Goal: Communication & Community: Participate in discussion

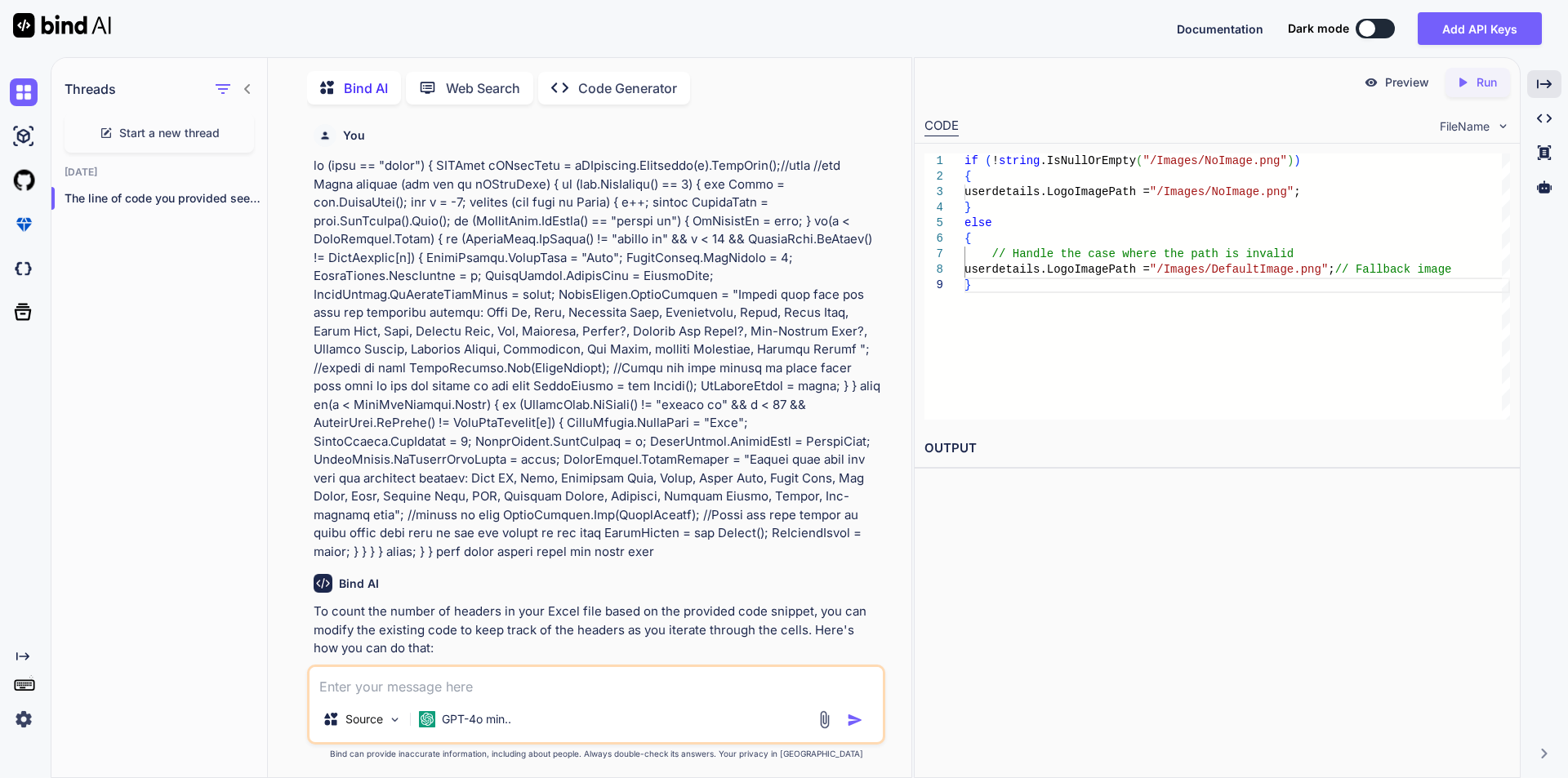
scroll to position [7301, 0]
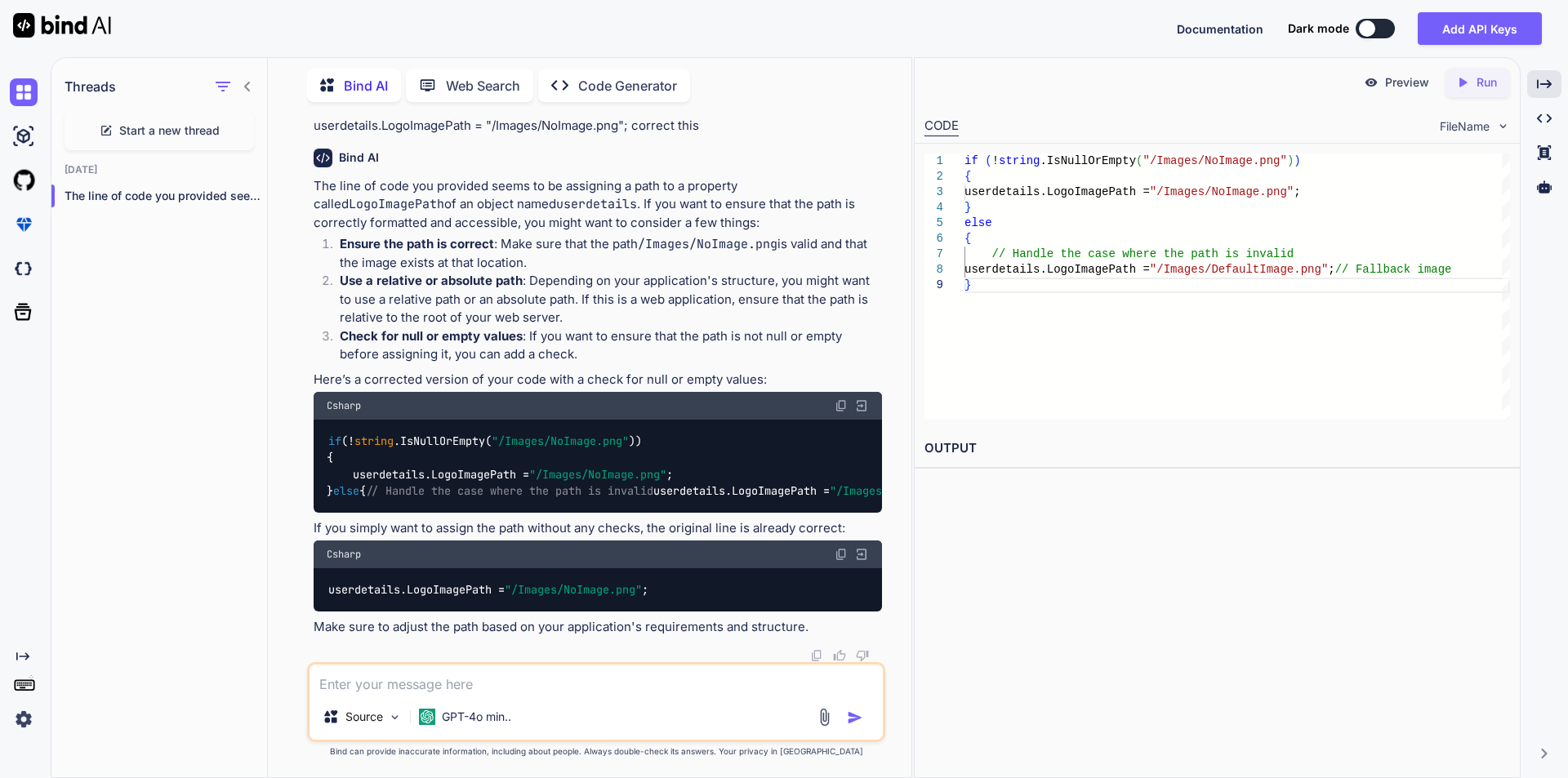
click at [137, 123] on span "Start a new thread" at bounding box center [169, 131] width 100 height 17
type textarea "x"
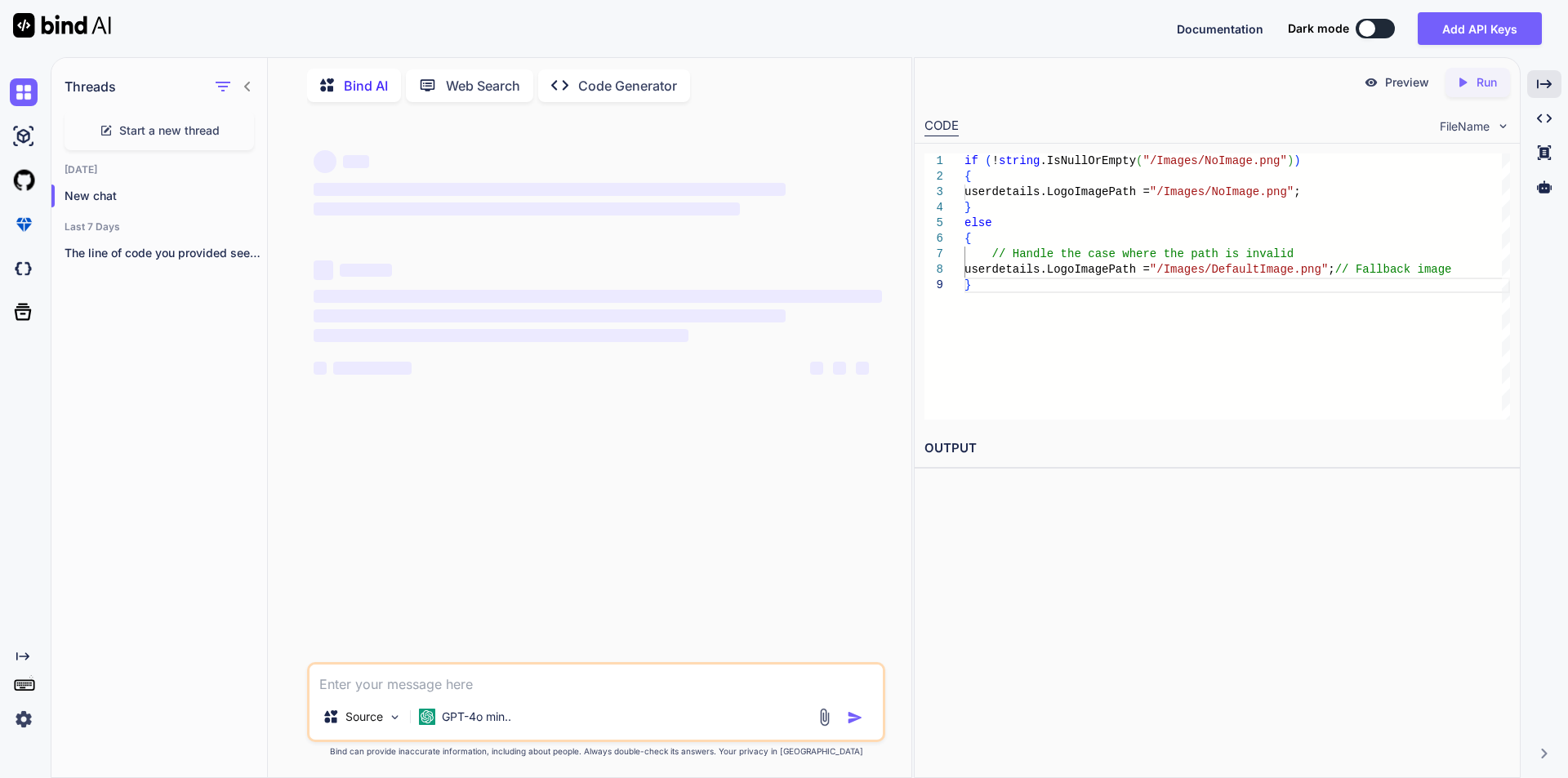
click at [453, 681] on textarea at bounding box center [595, 679] width 573 height 29
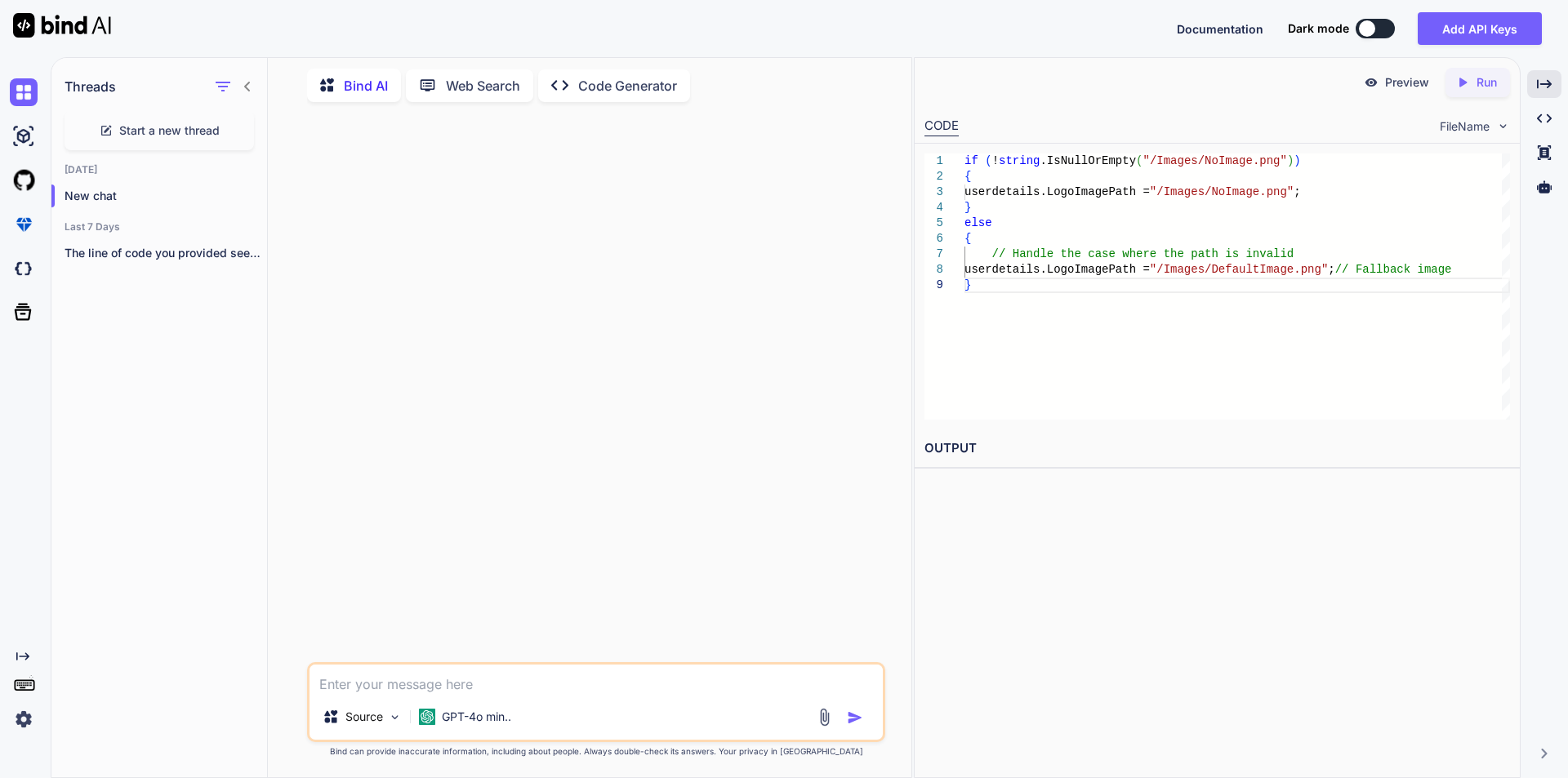
paste textarea "Lore ip dolorsita con adipi el sed doeius te inci utlabo etdolorem aliq enima m…"
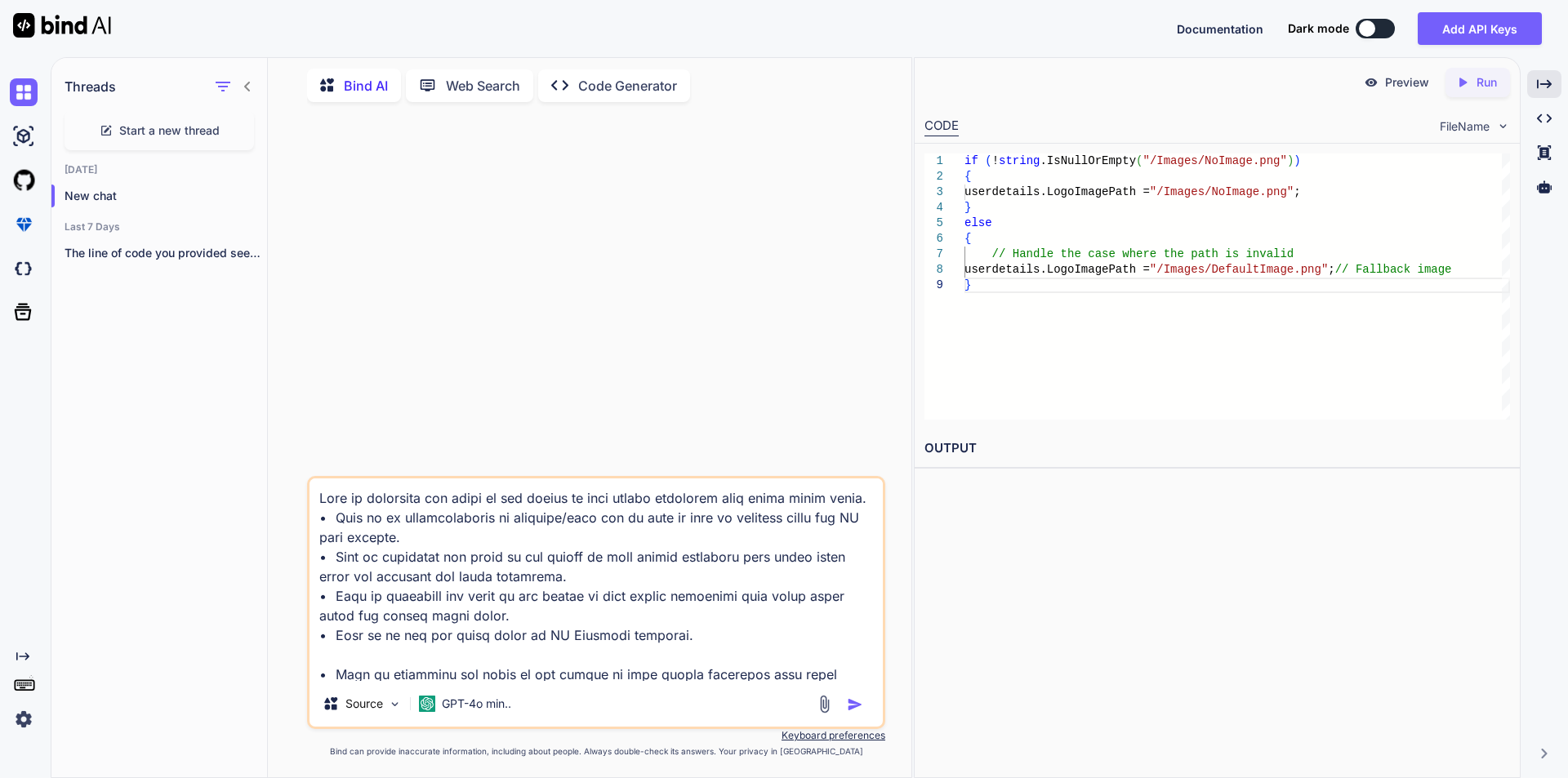
scroll to position [433, 0]
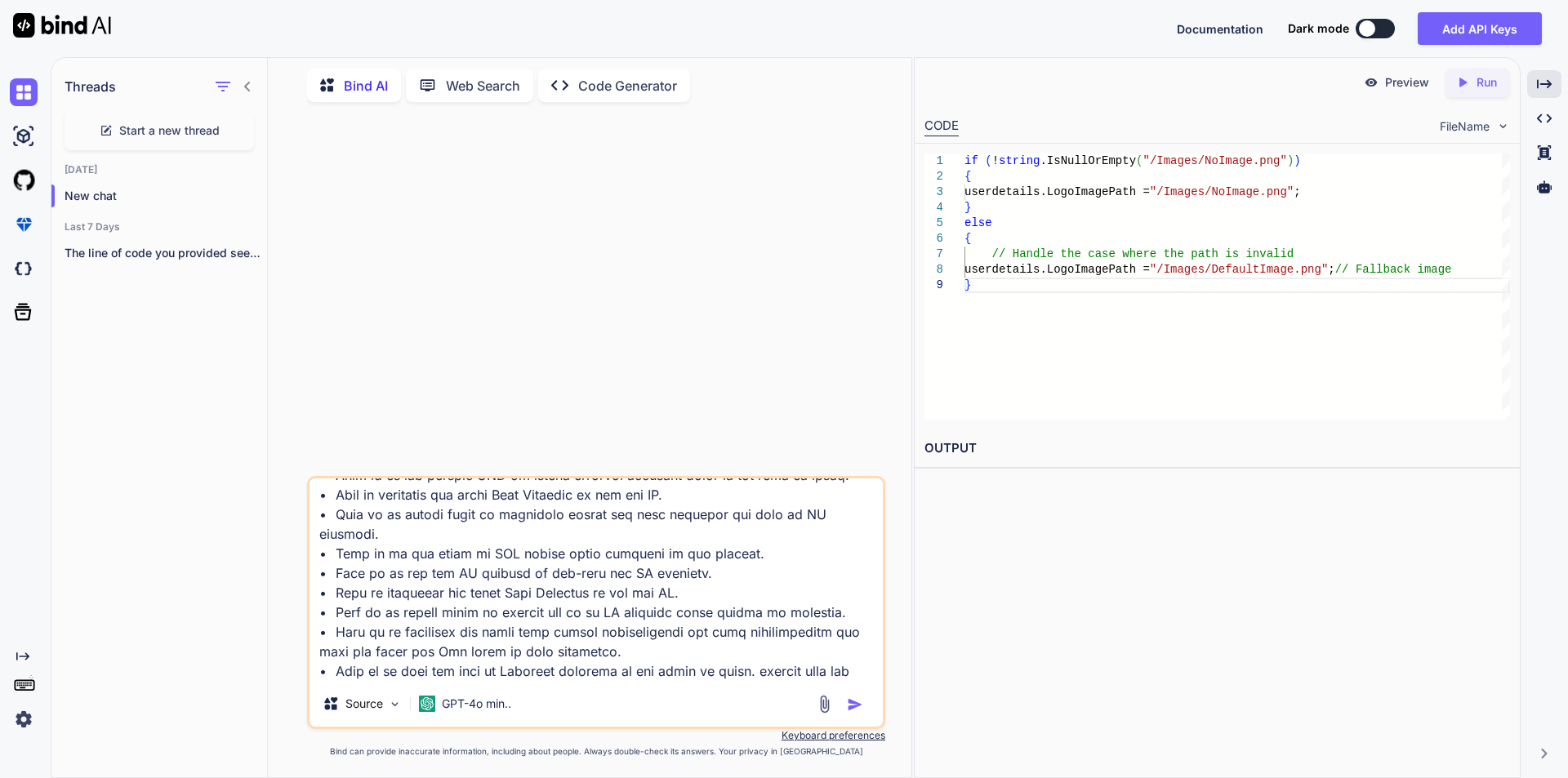
type textarea "Lore ip dolorsita con adipi el sed doeius te inci utlabo etdolorem aliq enima m…"
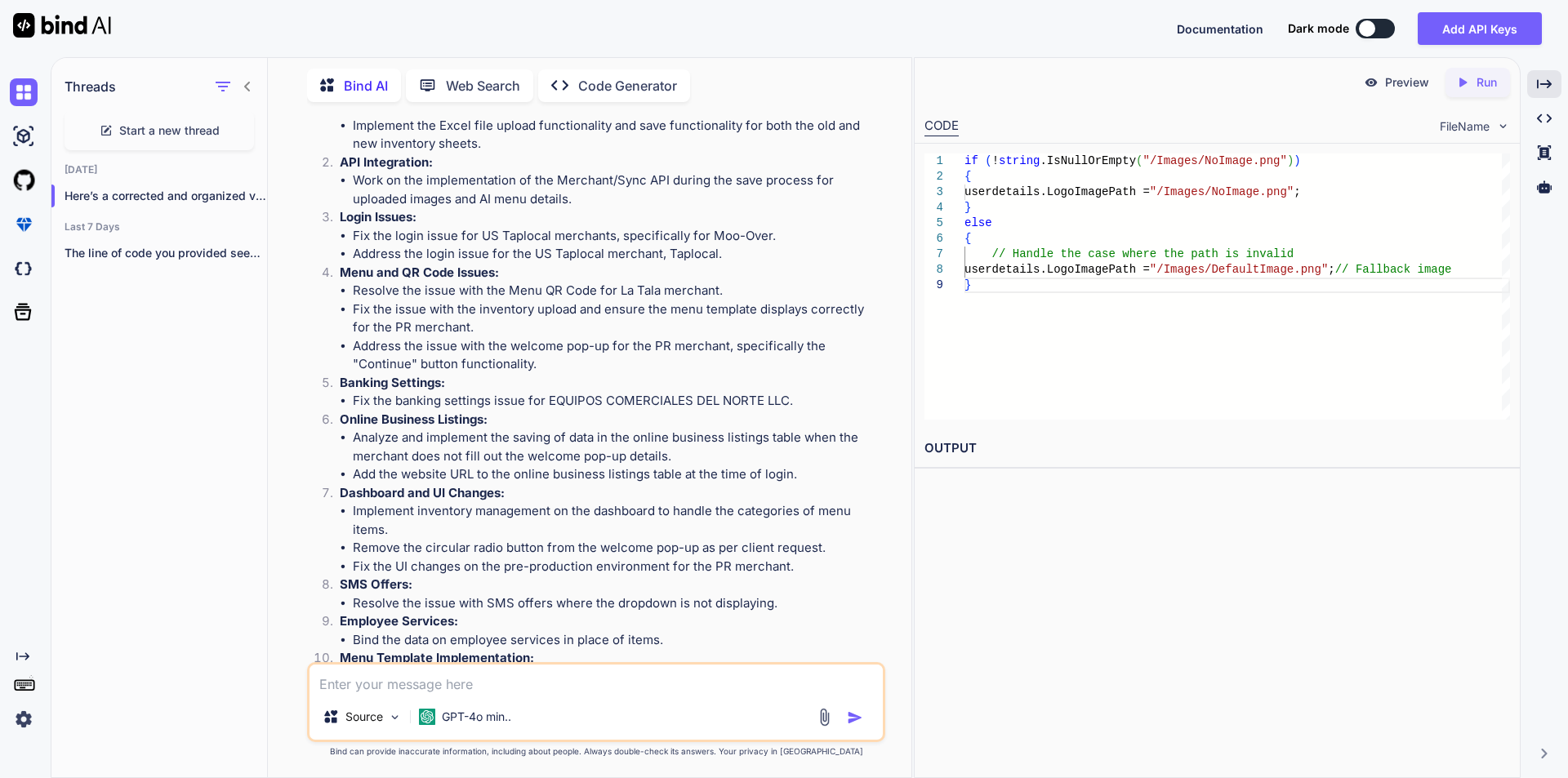
scroll to position [669, 0]
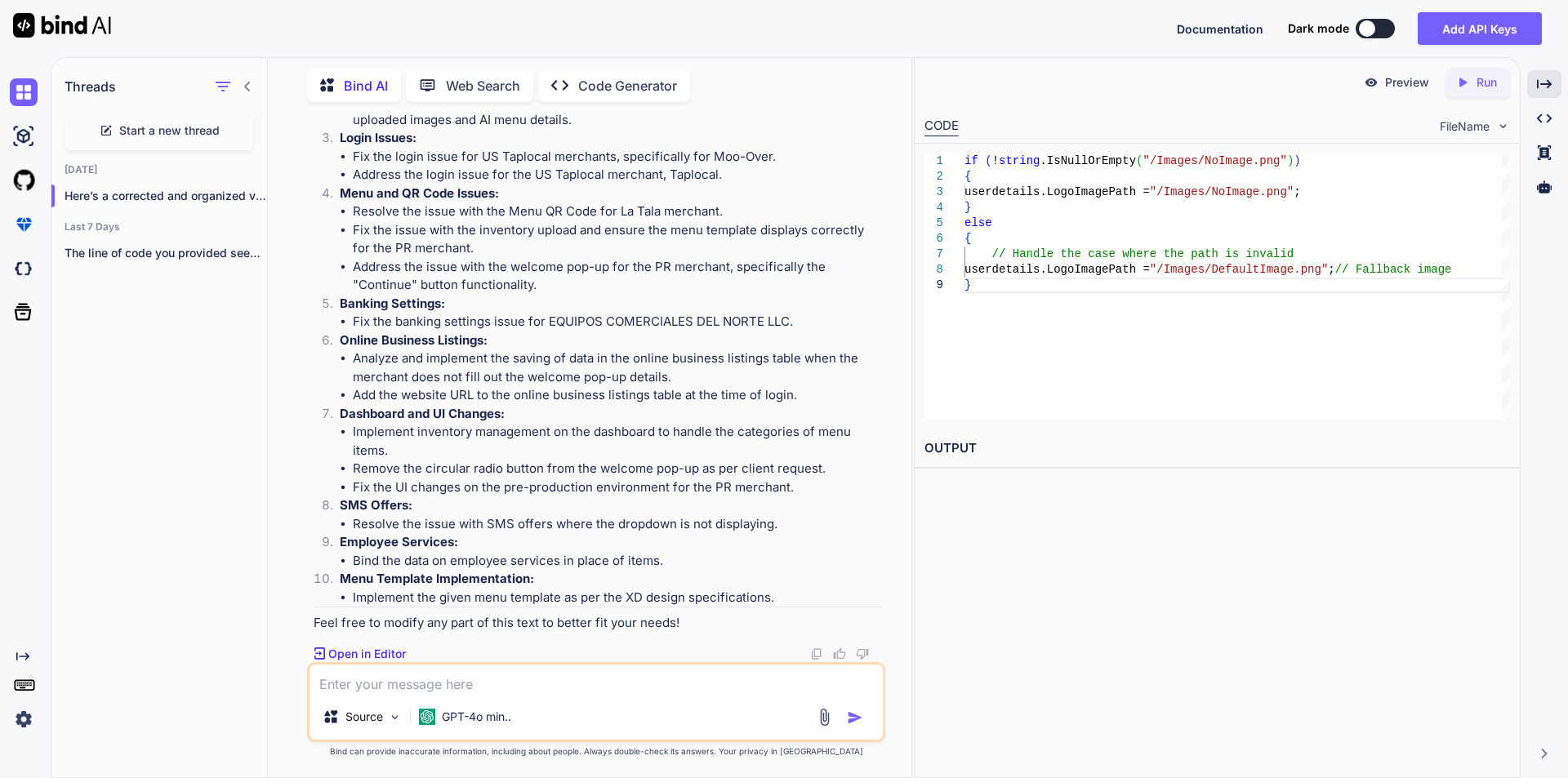
click at [181, 111] on div "Start a new thread" at bounding box center [159, 130] width 190 height 40
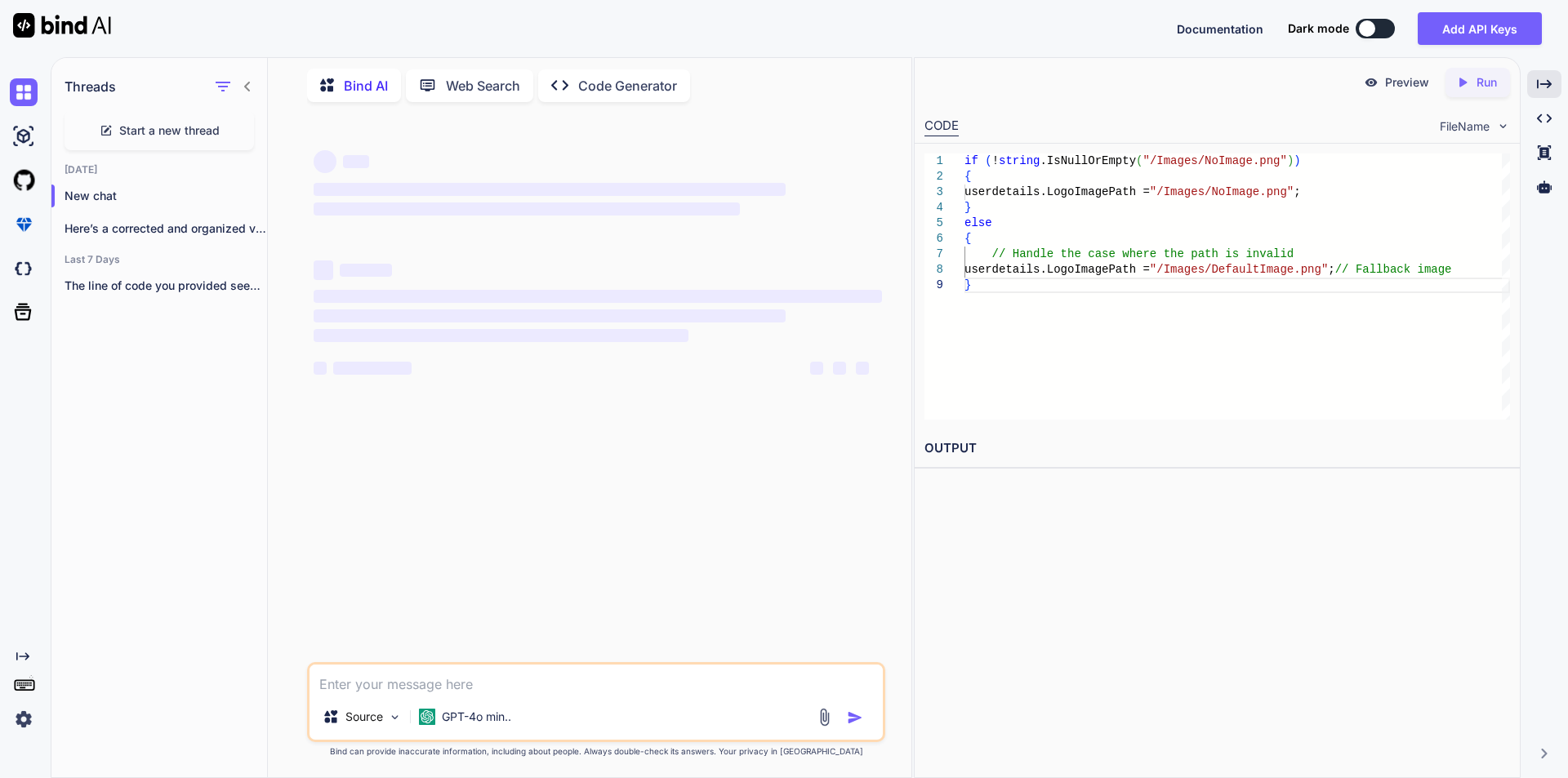
click at [183, 123] on span "Start a new thread" at bounding box center [169, 131] width 100 height 17
click at [399, 673] on textarea at bounding box center [595, 679] width 573 height 29
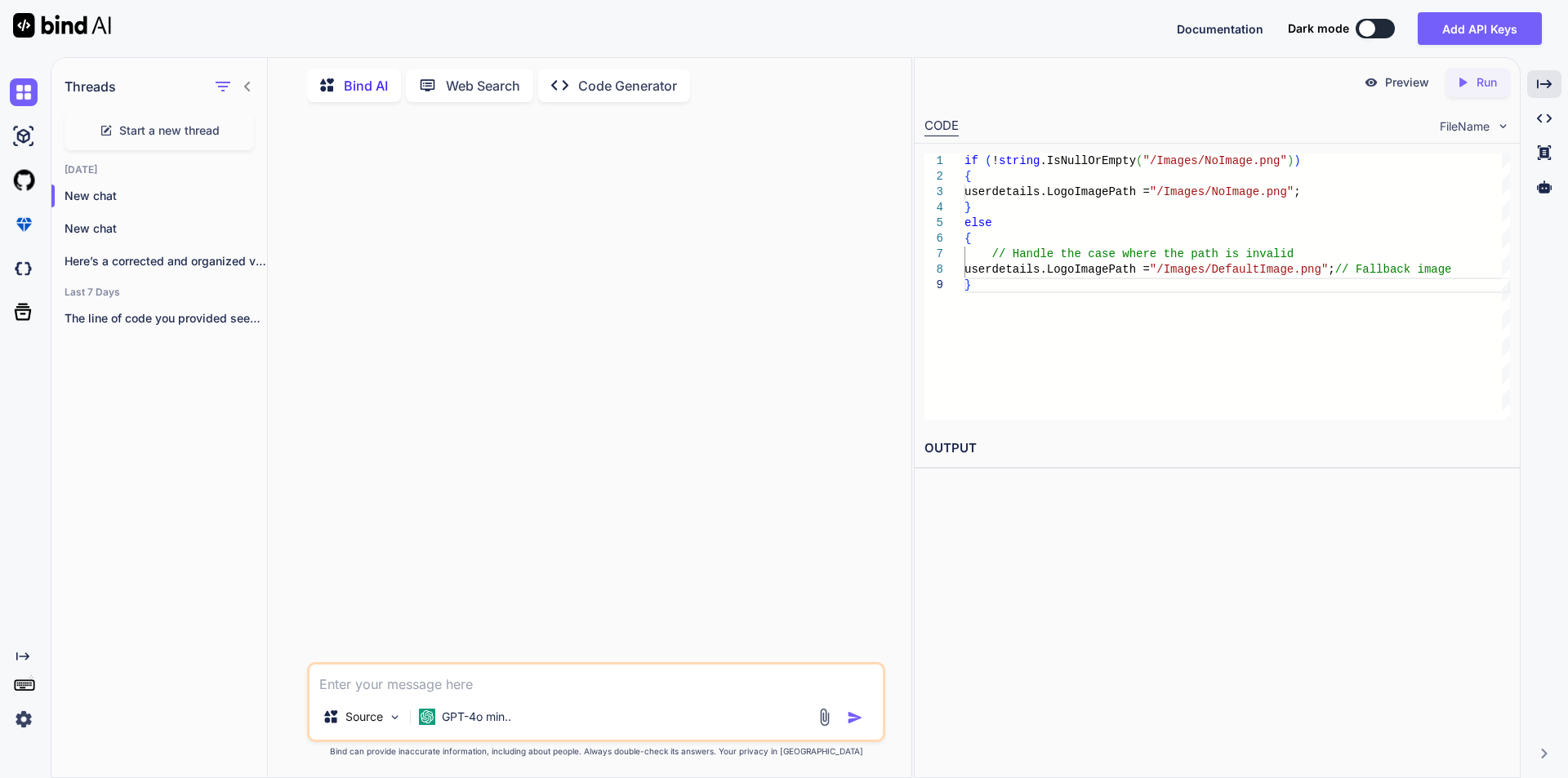
paste textarea "Lore ip dolorsita con adipi el sed doeius te inci utlabo etdolorem aliq enima m…"
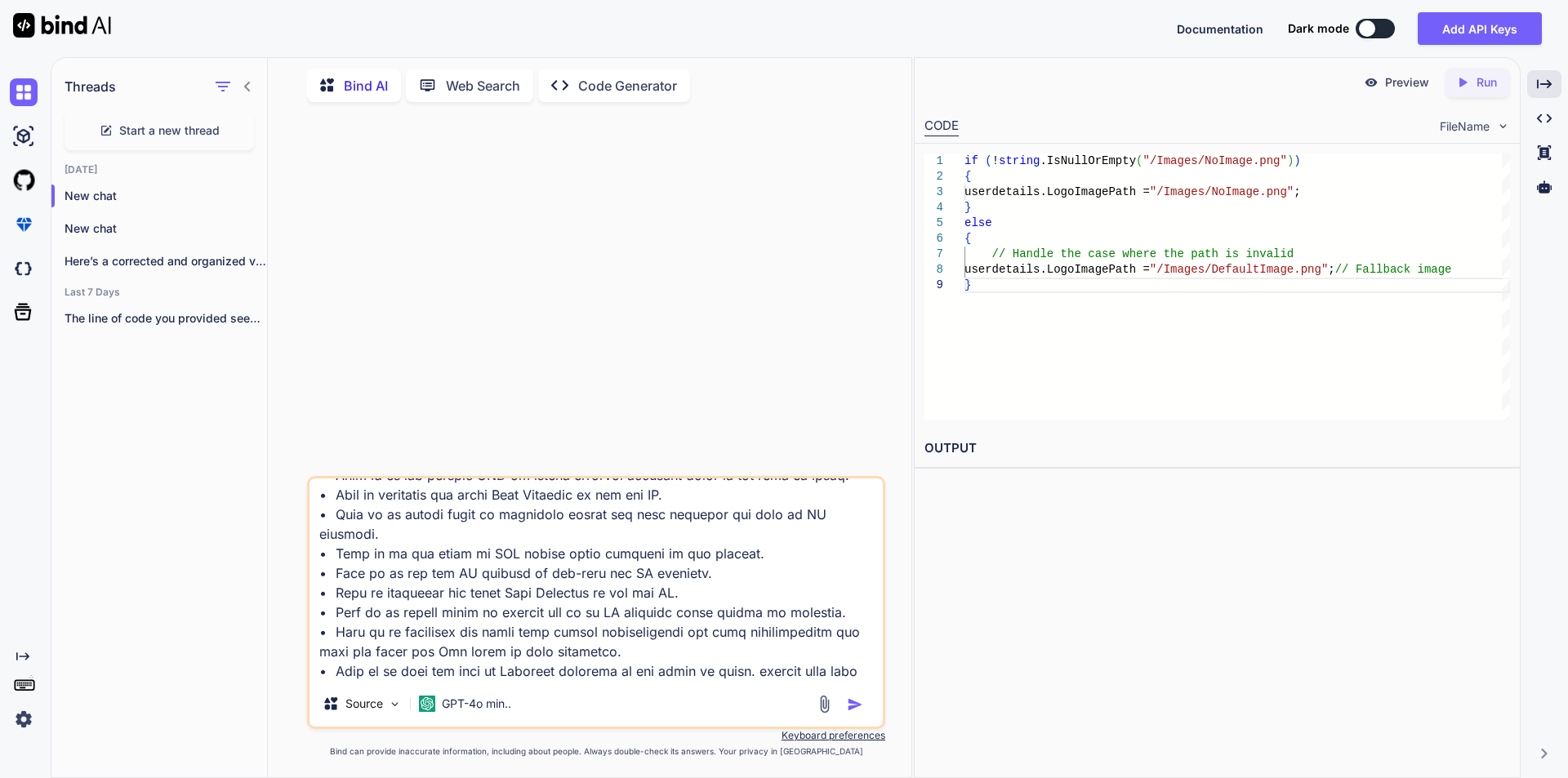
scroll to position [452, 0]
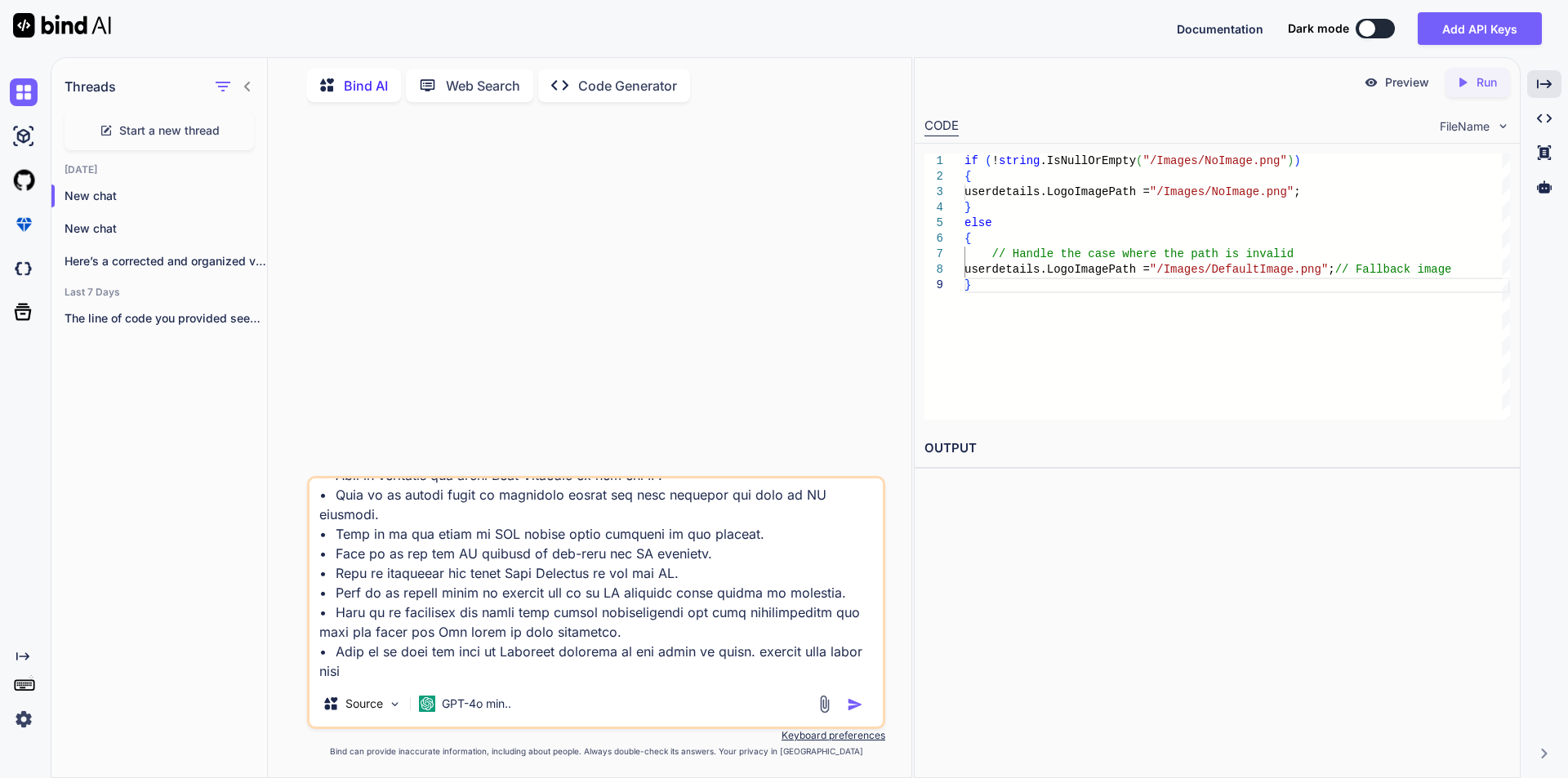
paste textarea "Atul has been performing average work. He is currently working on analyzing and…"
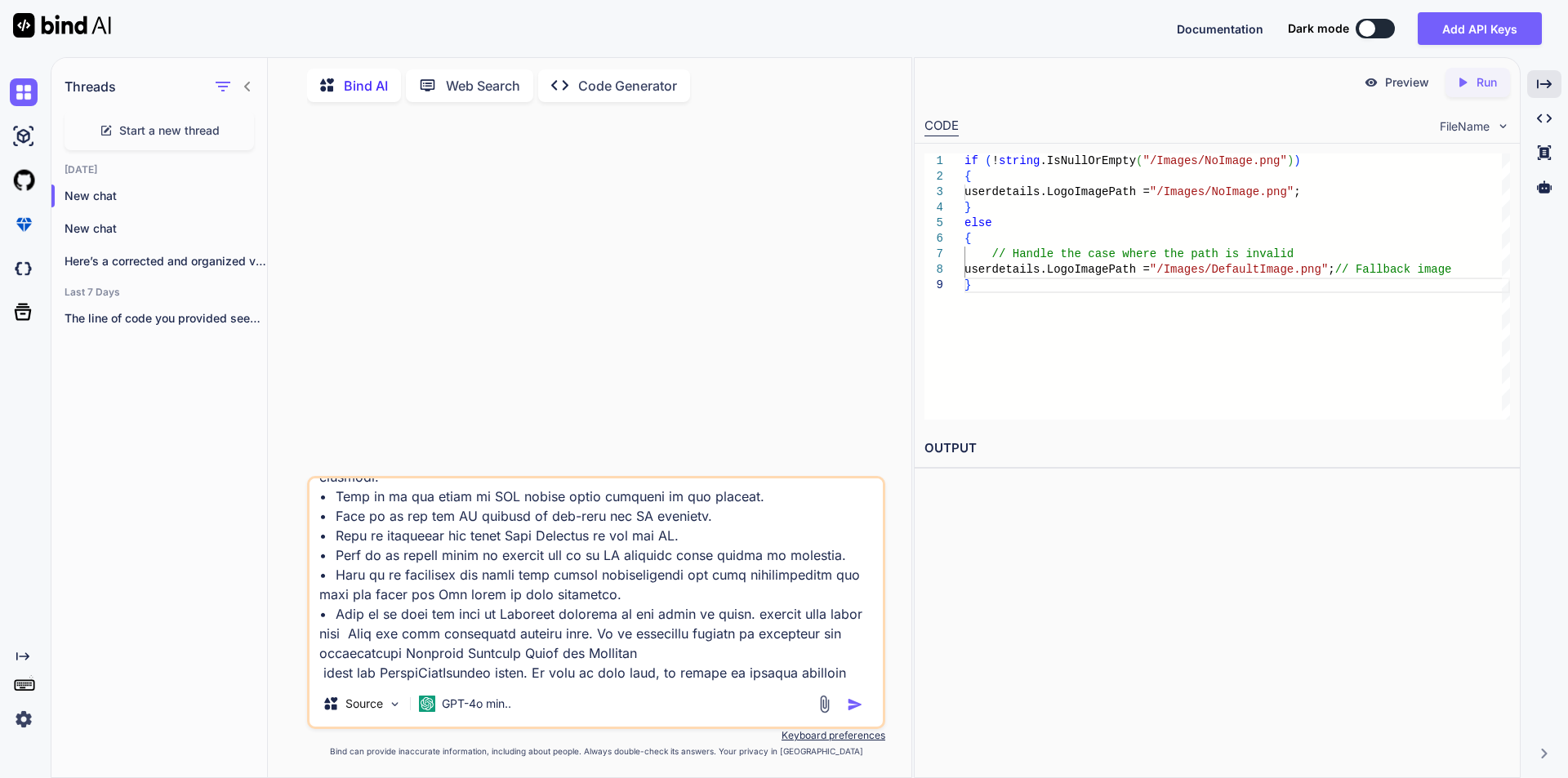
scroll to position [551, 0]
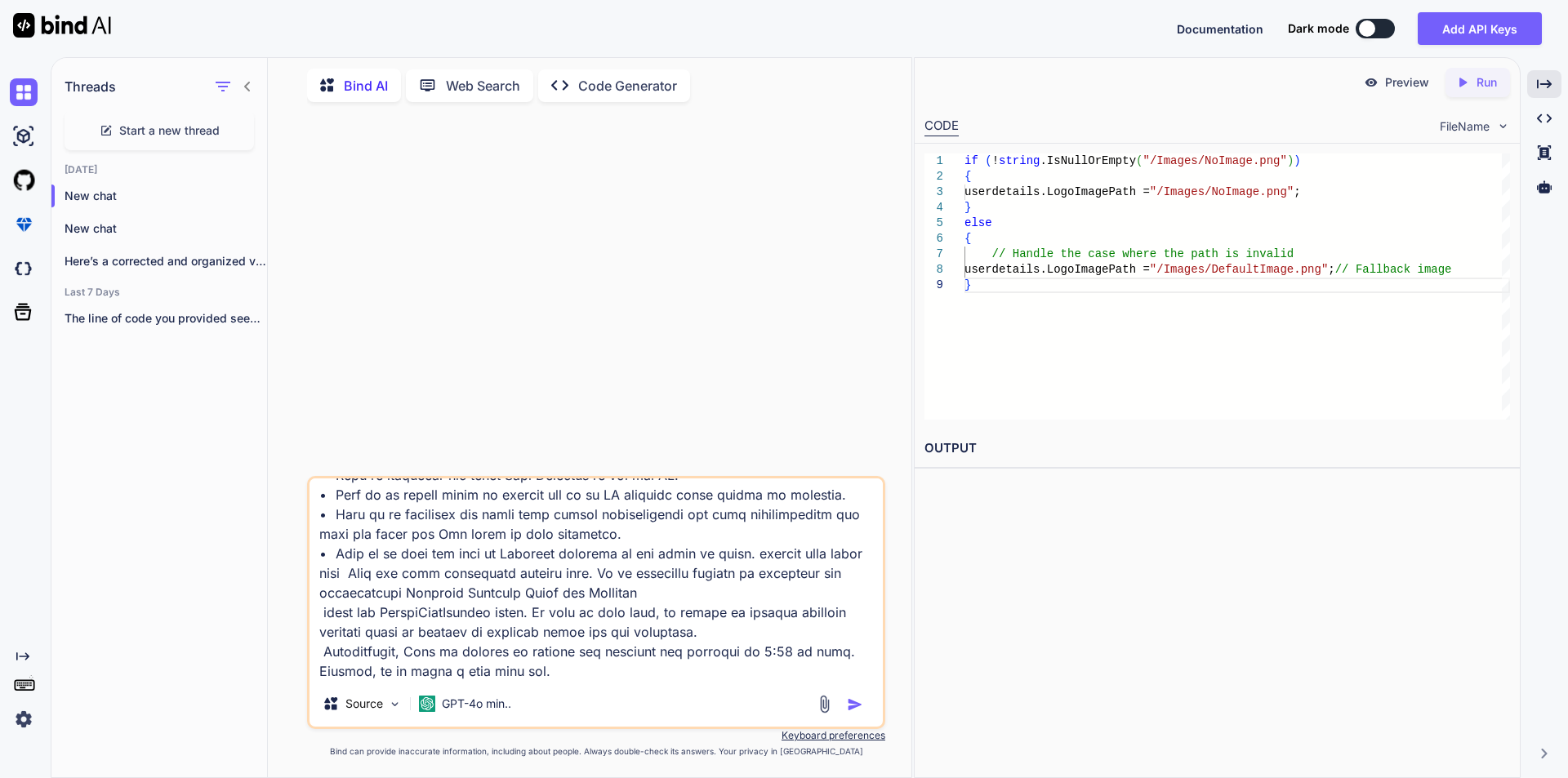
type textarea "Lore ip dolorsita con adipi el sed doeius te inci utlabo etdolorem aliq enima m…"
click at [861, 700] on img "button" at bounding box center [854, 704] width 17 height 17
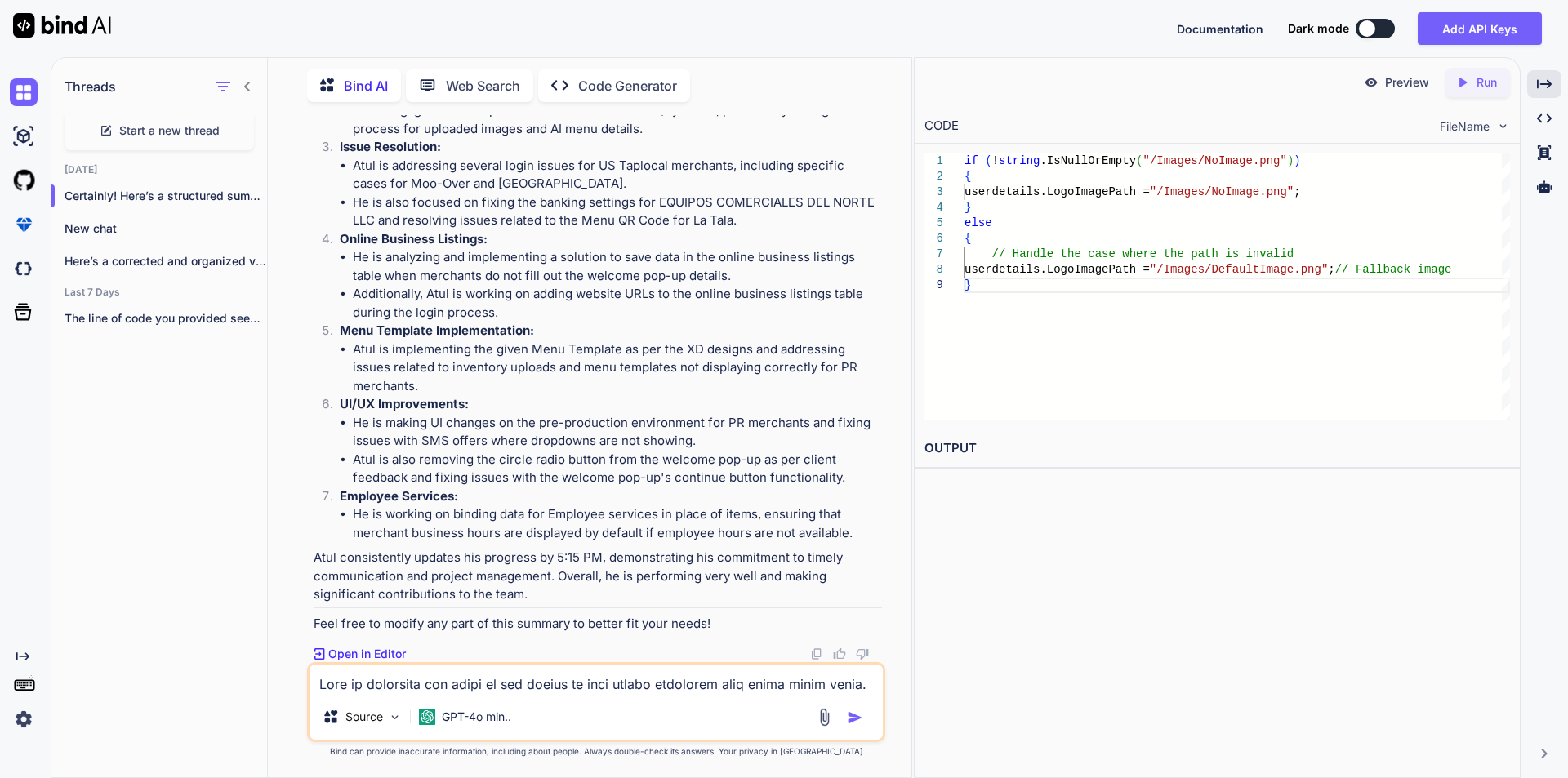
scroll to position [796, 0]
click at [132, 126] on span "Start a new thread" at bounding box center [169, 131] width 100 height 17
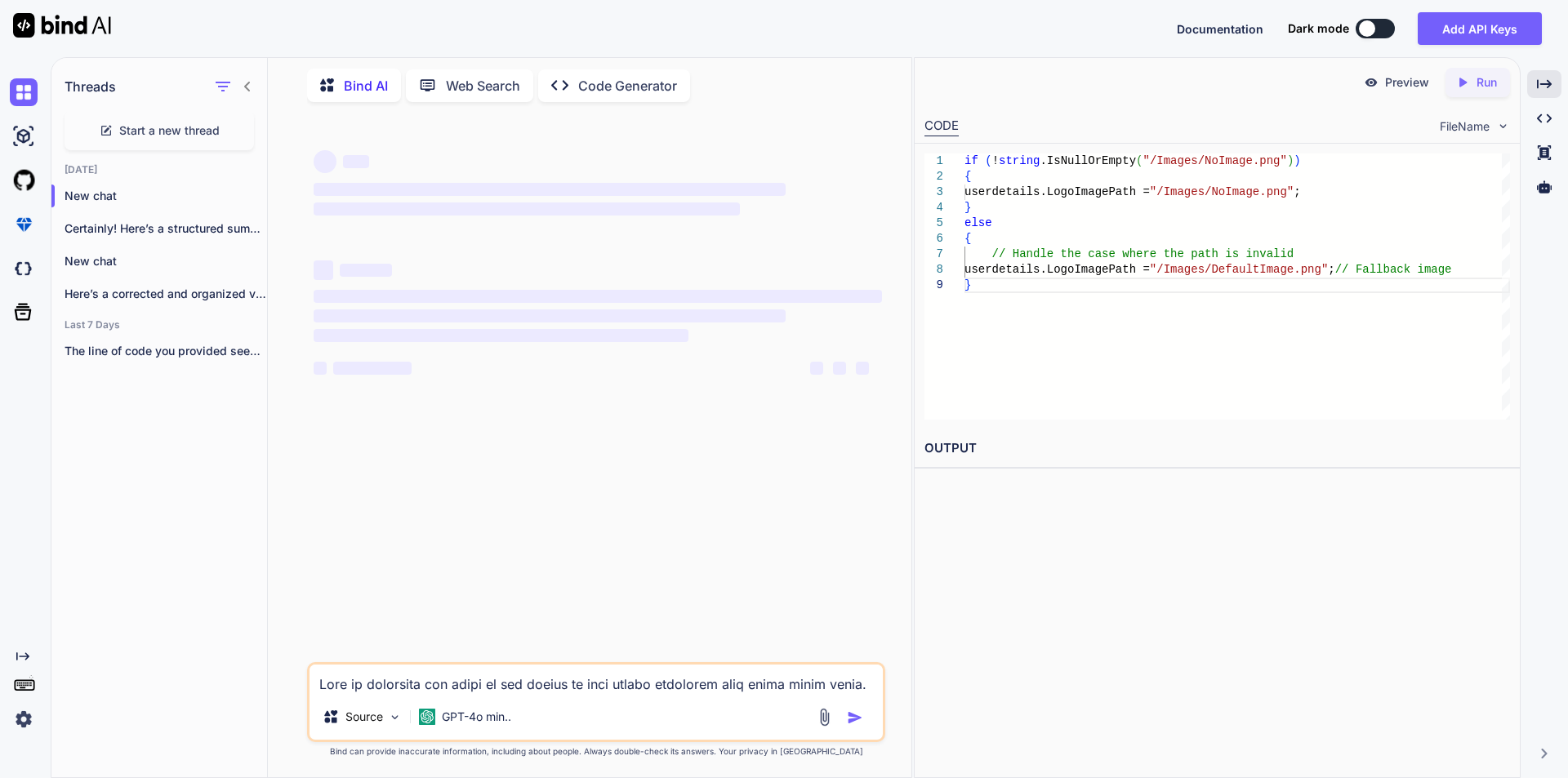
scroll to position [0, 0]
click at [387, 687] on textarea at bounding box center [595, 679] width 573 height 29
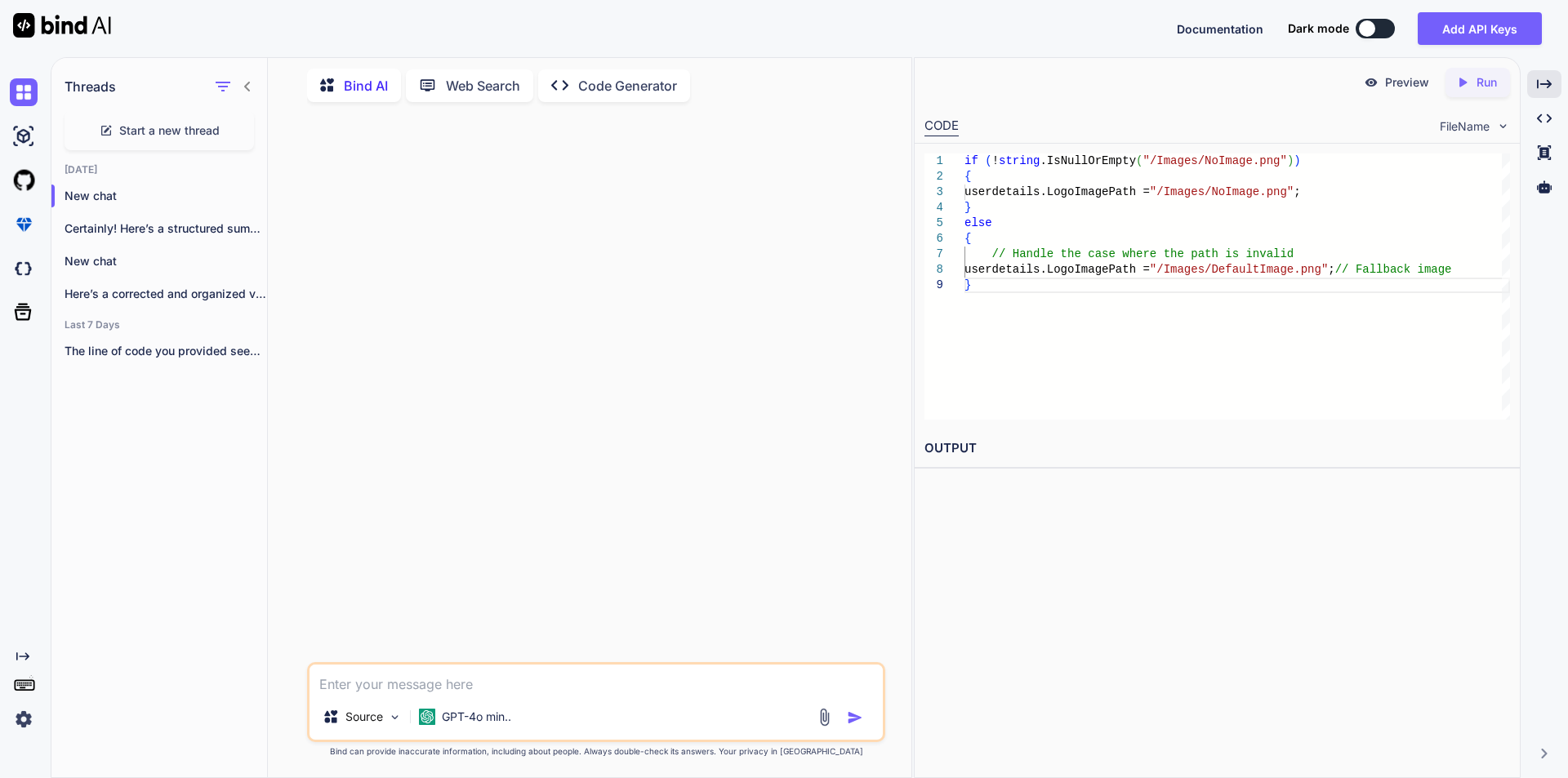
paste textarea "OverallComment- Atul has been performing average work. He is currently working …"
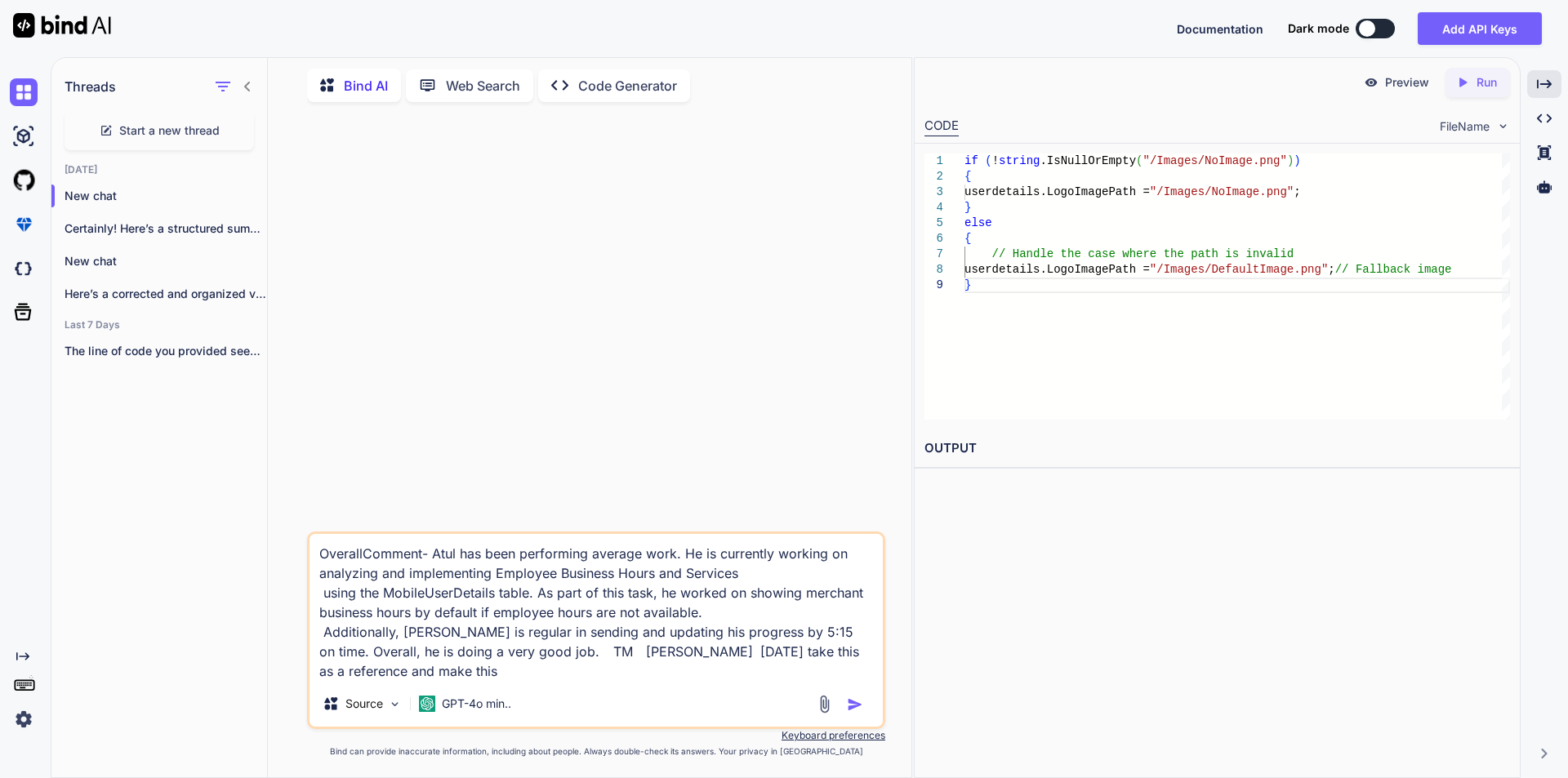
type textarea "OverallComment- Atul has been performing average work. He is currently working …"
click at [853, 703] on img "button" at bounding box center [854, 704] width 17 height 17
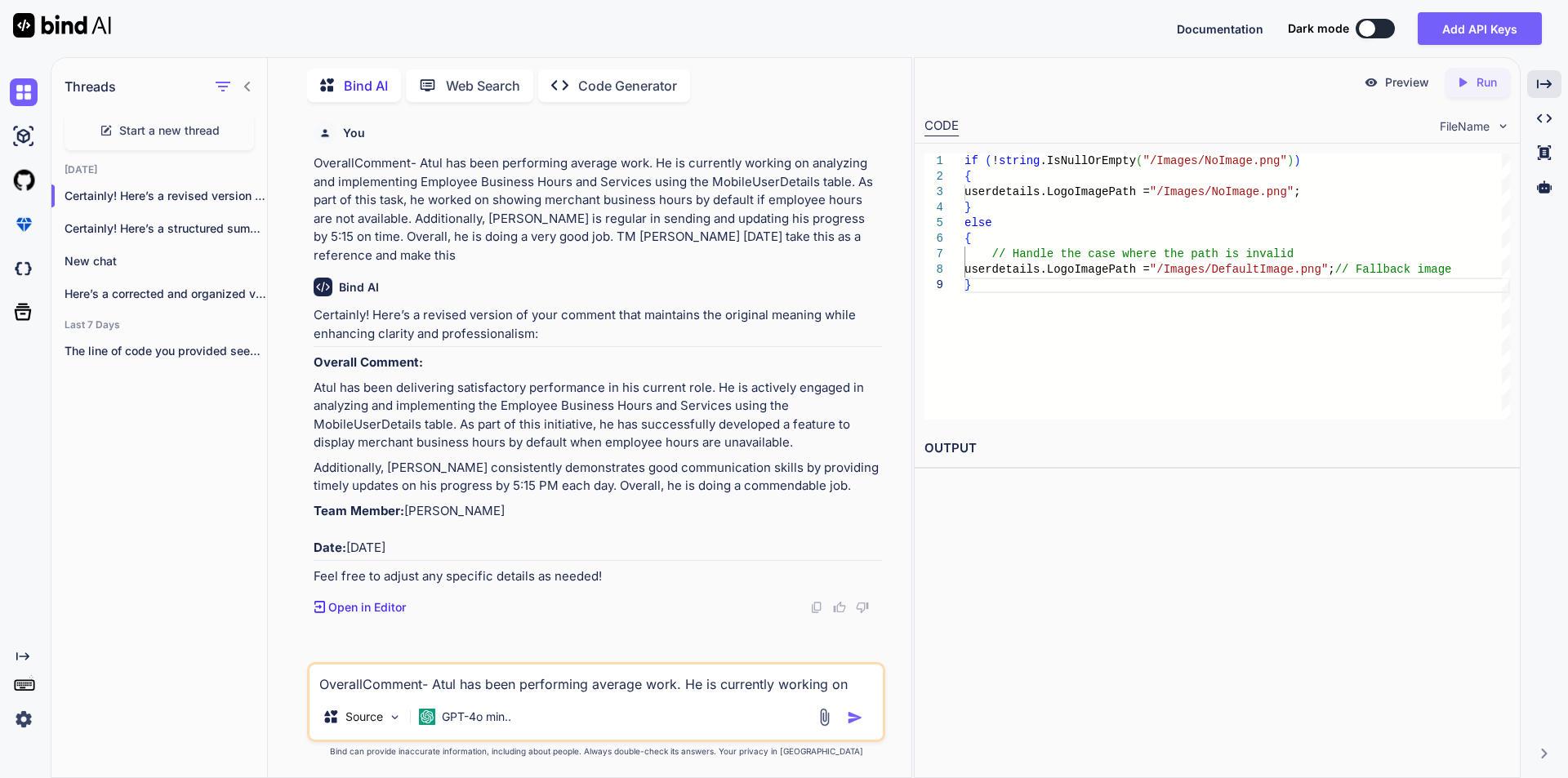
click at [507, 676] on textarea "OverallComment- Atul has been performing average work. He is currently working …" at bounding box center [595, 679] width 573 height 29
paste textarea "Lore ip dolorsita con adipi el sed doeius te inci utlabo etdolorem aliq enima m…"
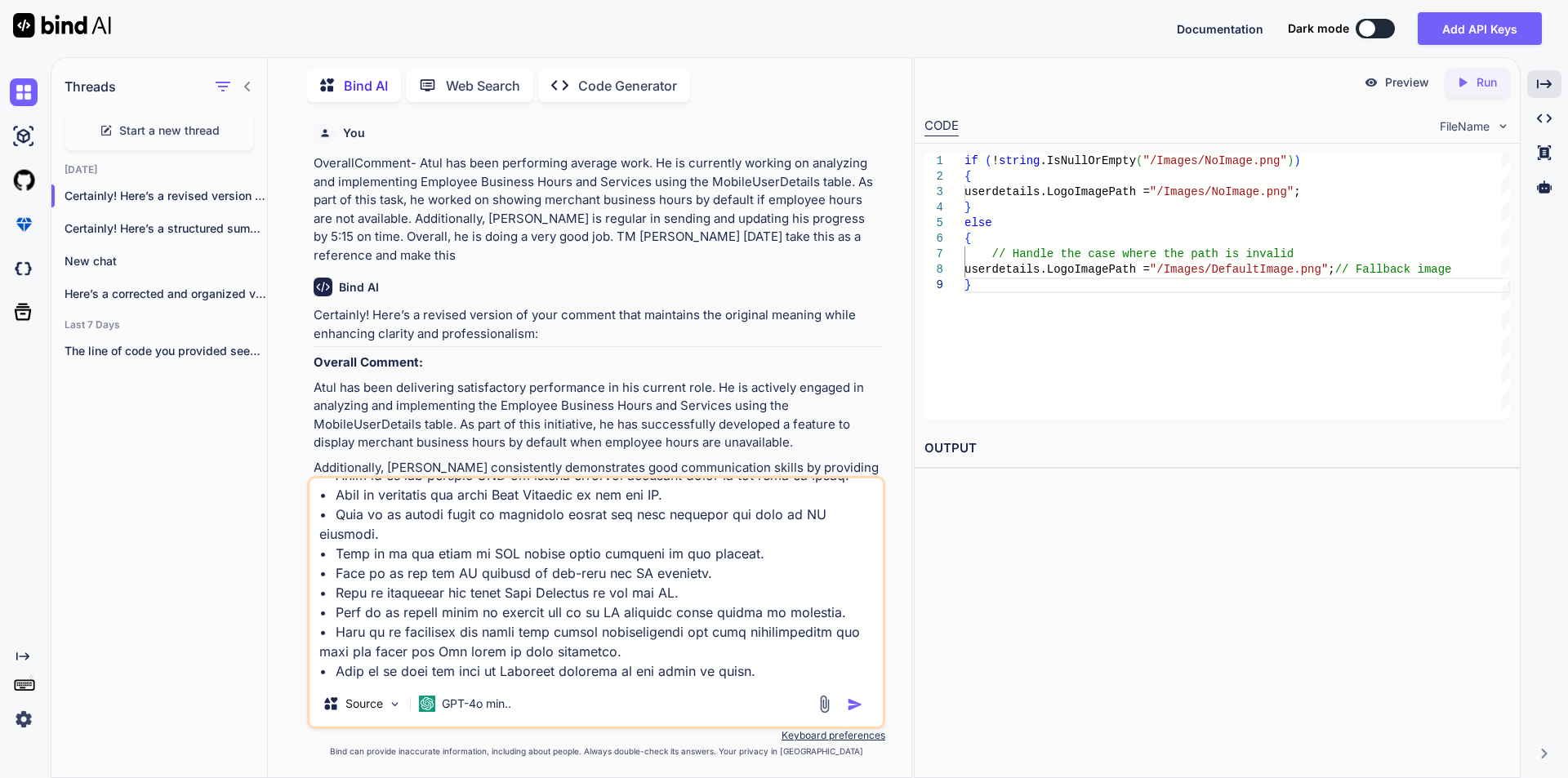
type textarea "Lore ip dolorsita con adipi el sed doeius te inci utlabo etdolorem aliq enima m…"
click at [846, 709] on img "button" at bounding box center [854, 704] width 17 height 17
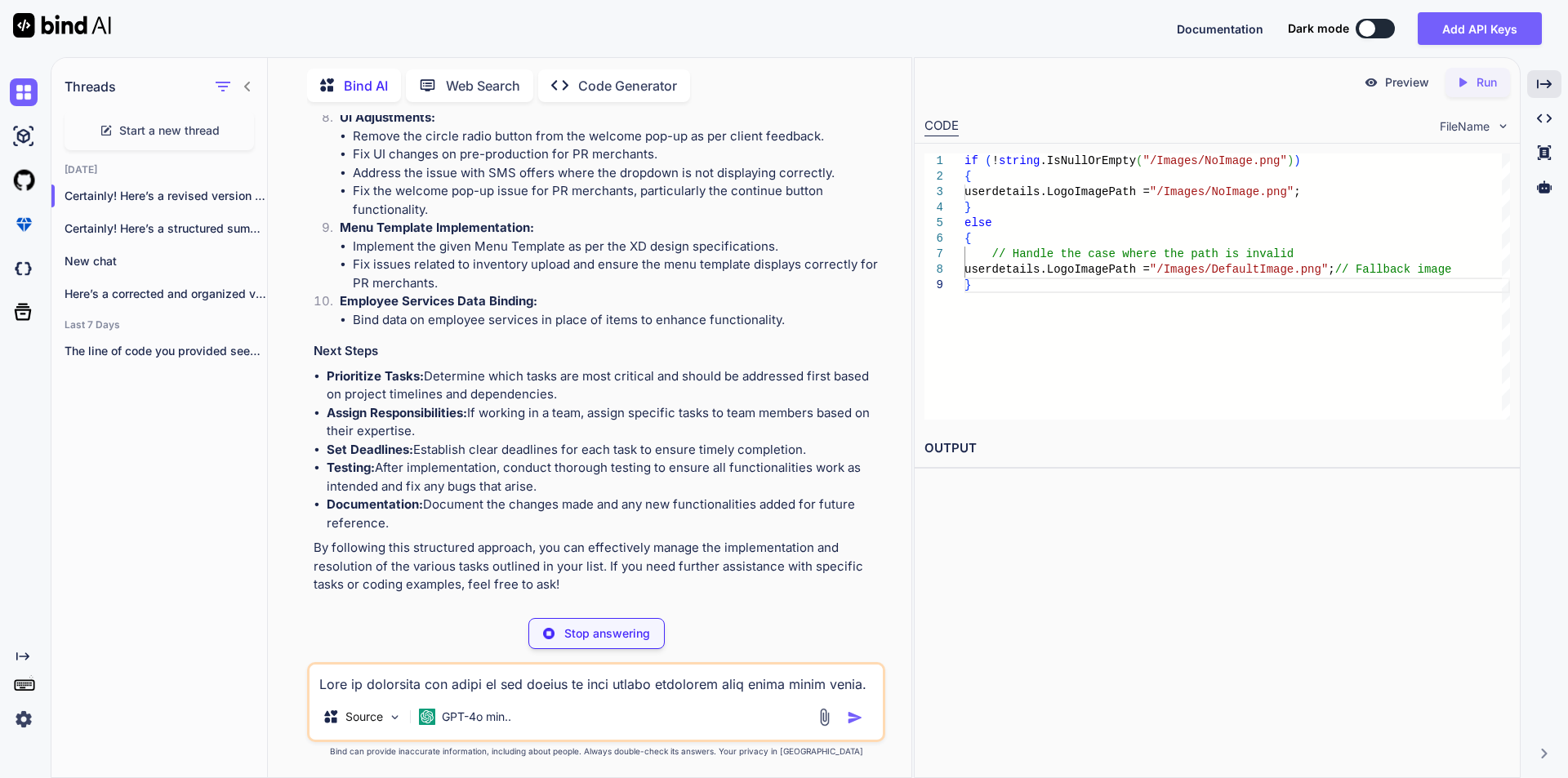
scroll to position [1395, 0]
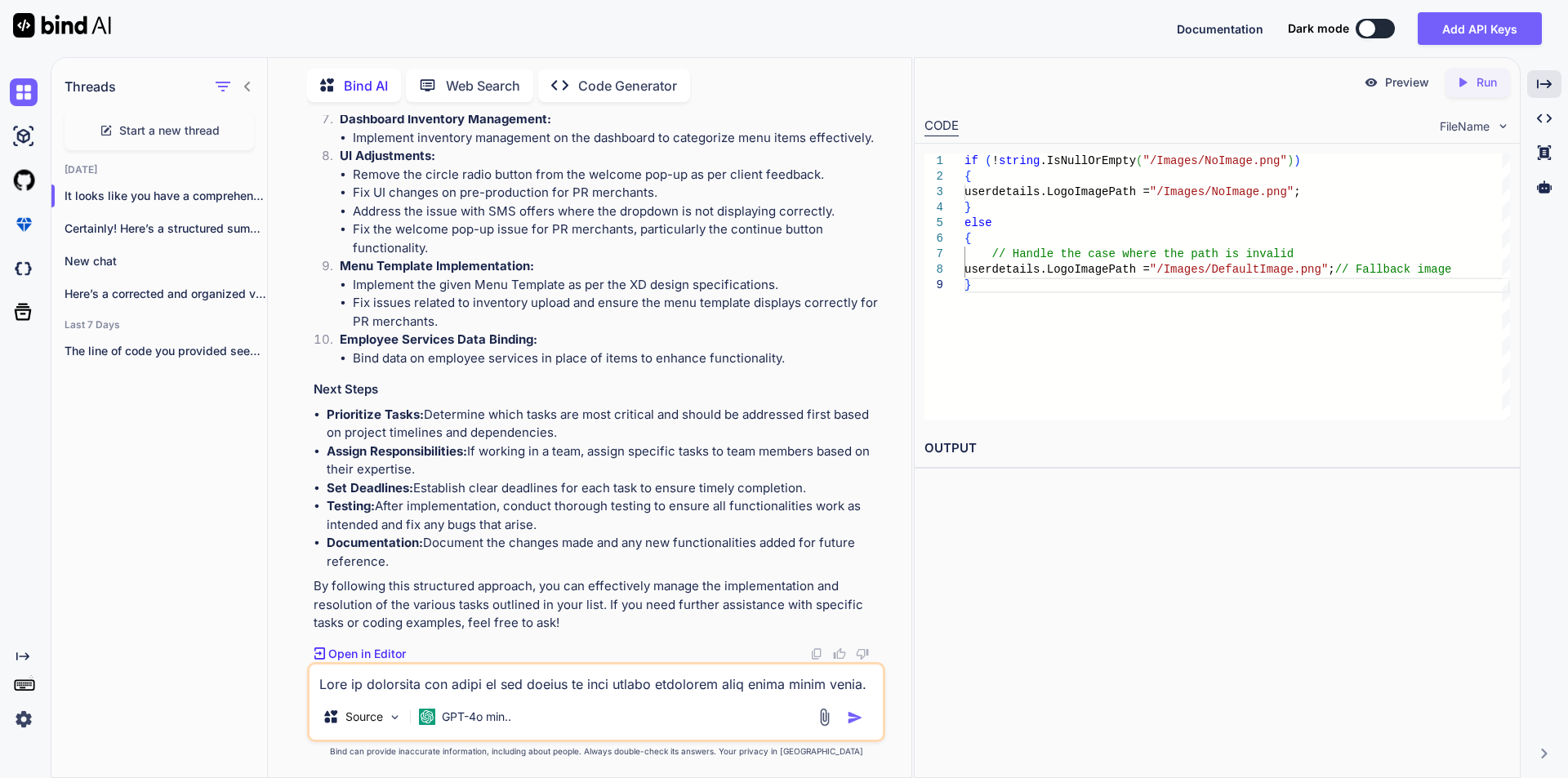
click at [474, 684] on textarea at bounding box center [595, 679] width 573 height 29
click at [160, 124] on span "Start a new thread" at bounding box center [169, 131] width 100 height 17
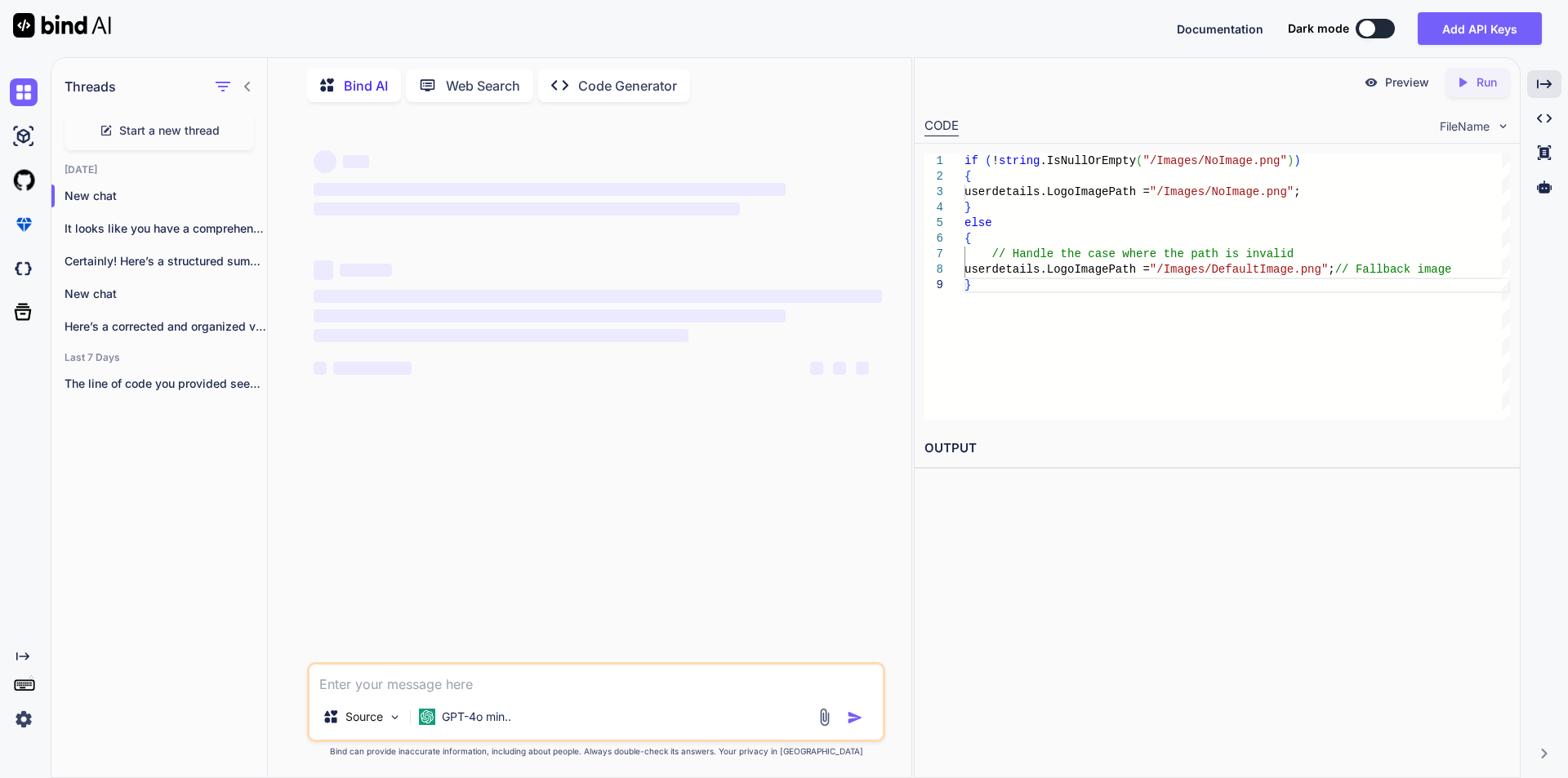
scroll to position [0, 0]
click at [470, 685] on textarea at bounding box center [595, 679] width 573 height 29
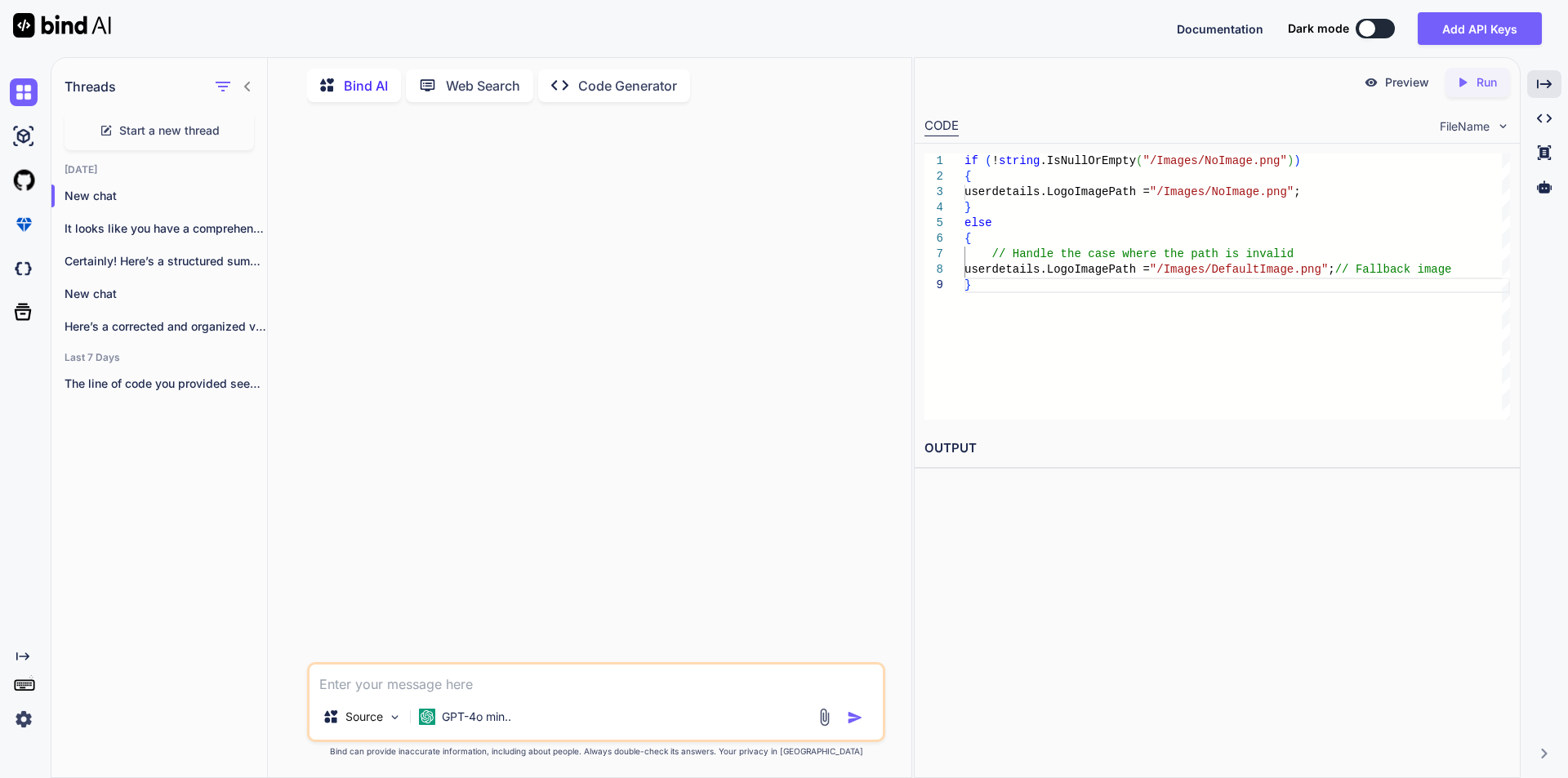
paste textarea "Lore ip dolorsita con adipi el sed doeius te inci utlabo etdolorem aliq enima m…"
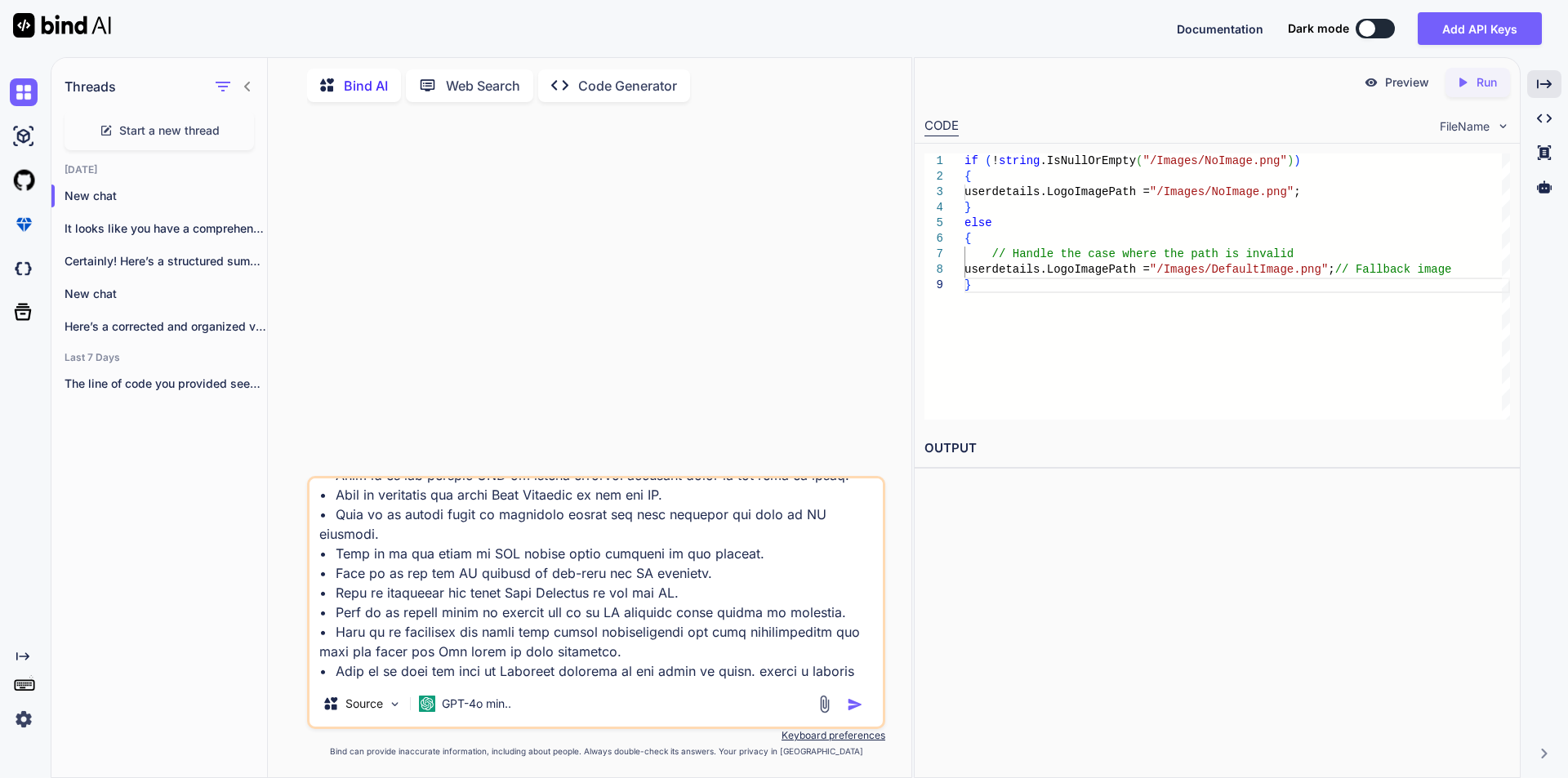
scroll to position [452, 0]
type textarea "Lore ip dolorsita con adipi el sed doeius te inci utlabo etdolorem aliq enima m…"
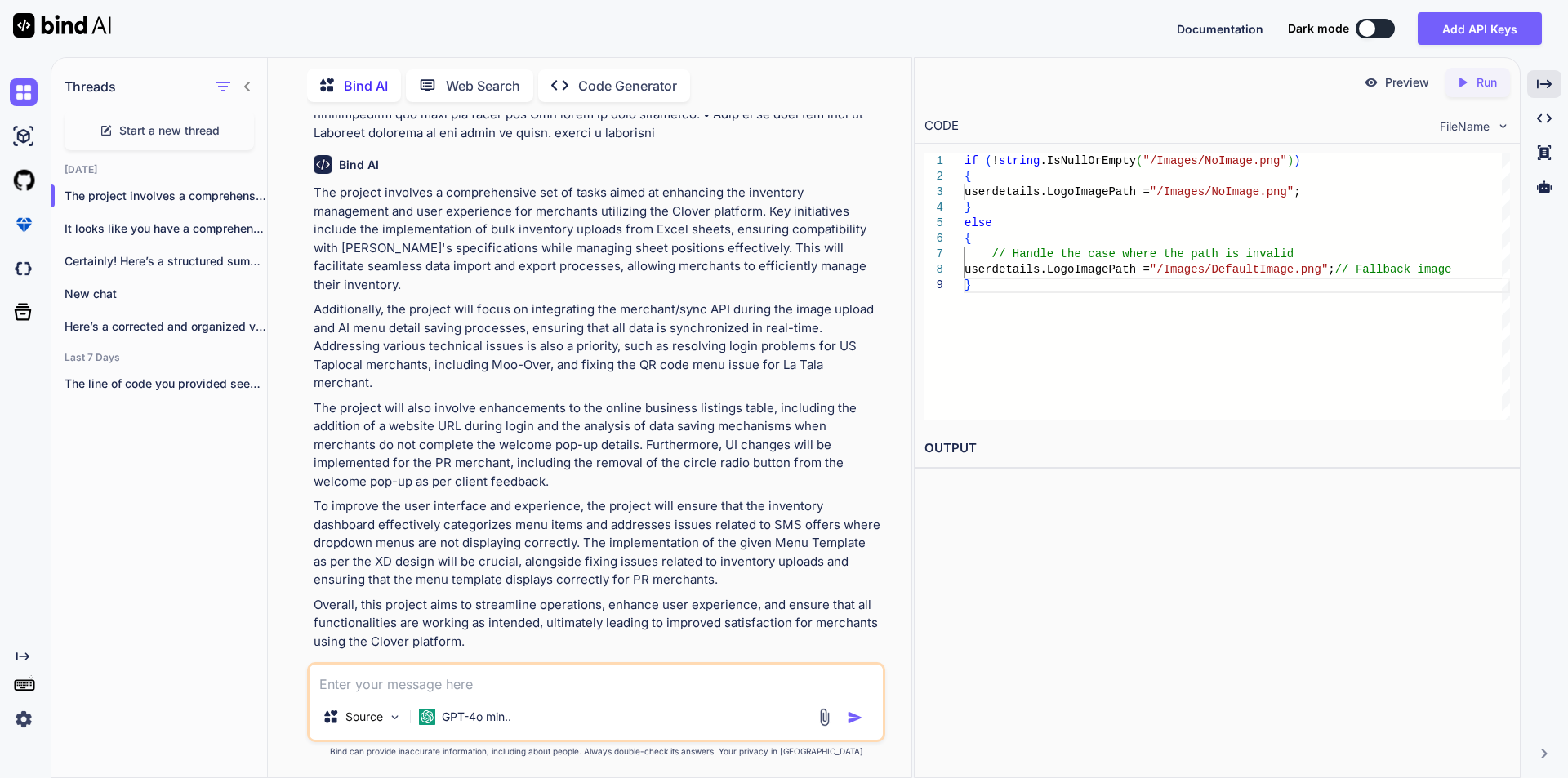
scroll to position [298, 0]
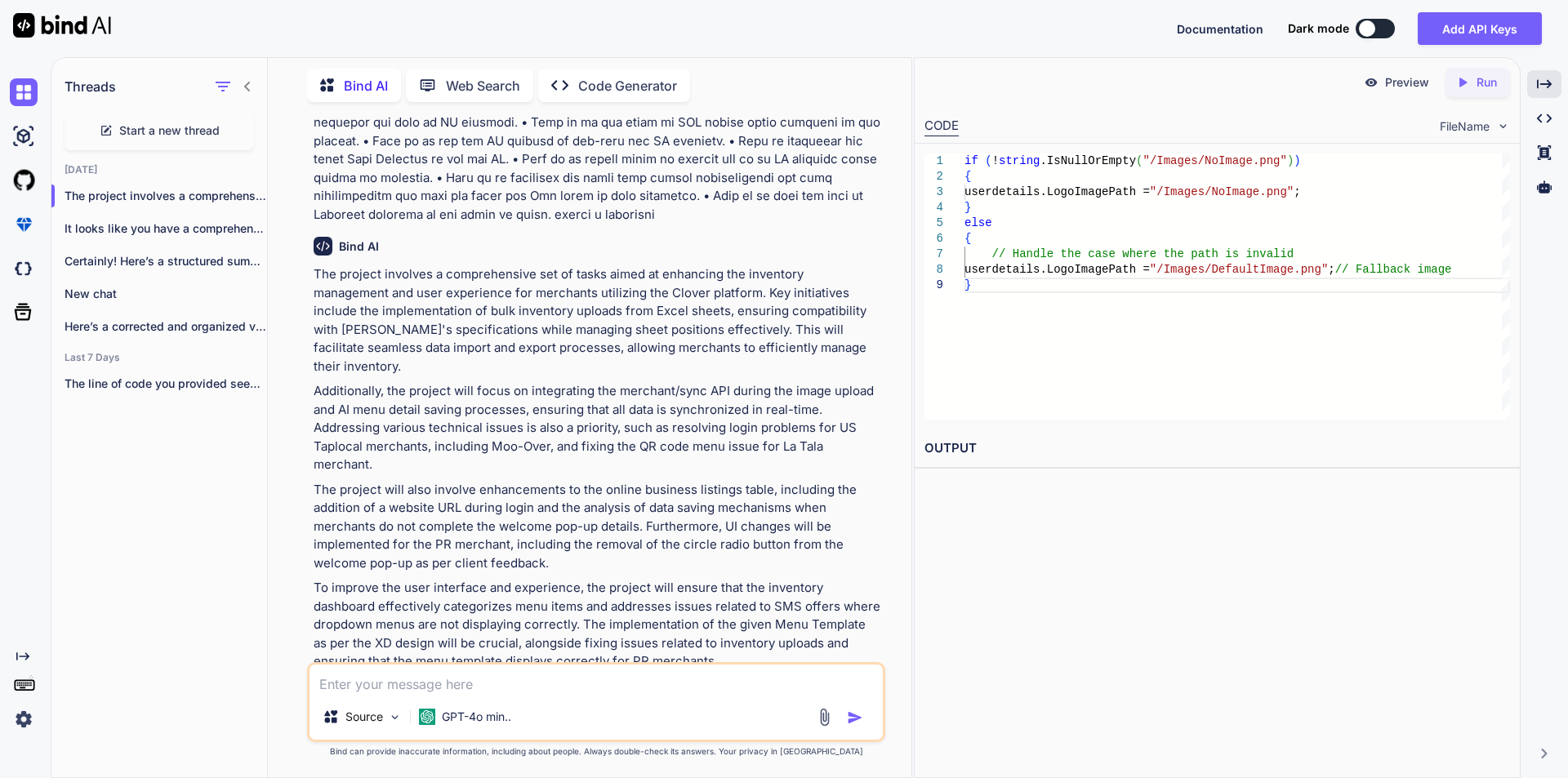
click at [179, 139] on div "Start a new thread" at bounding box center [159, 130] width 190 height 40
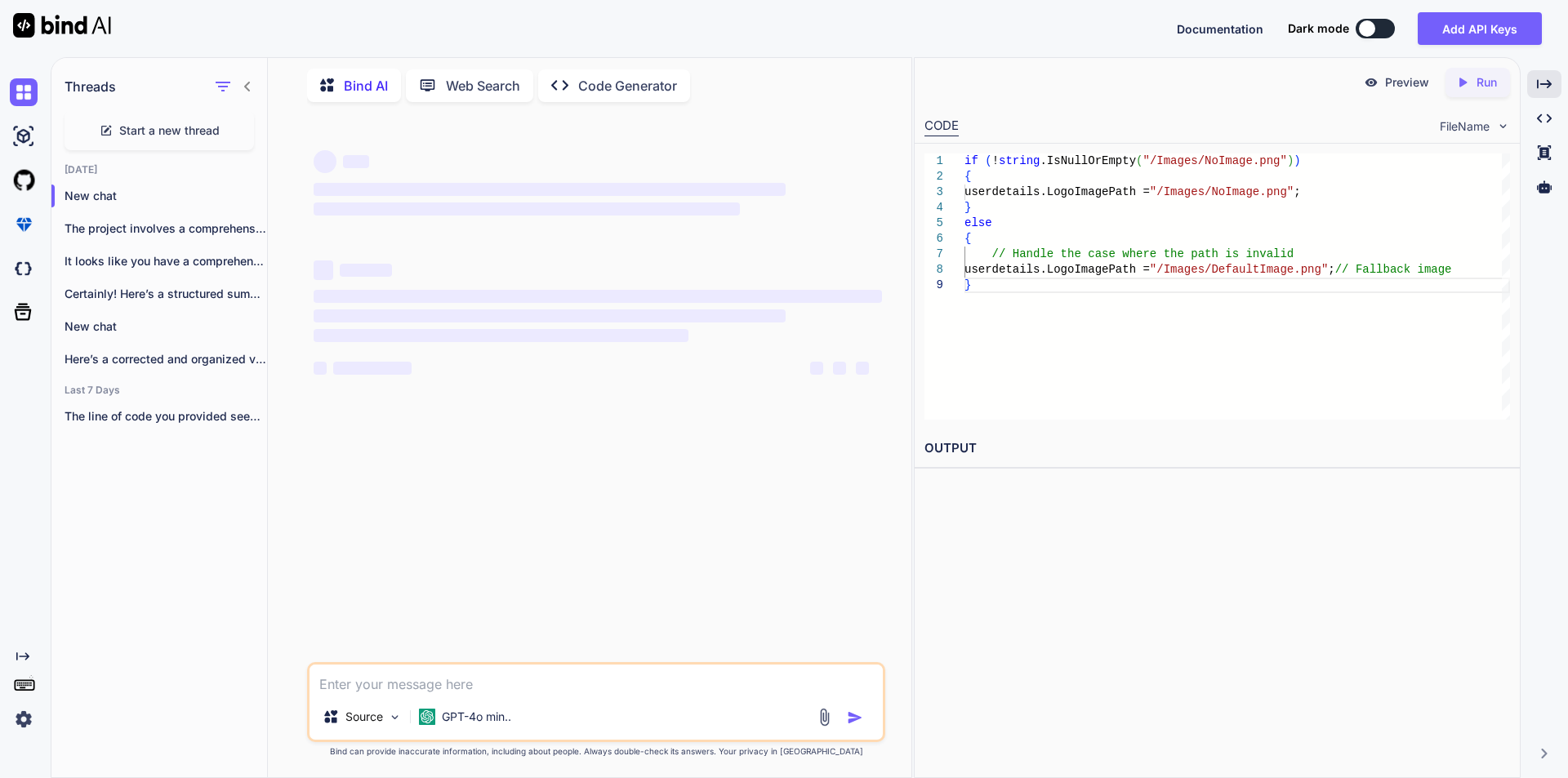
scroll to position [0, 0]
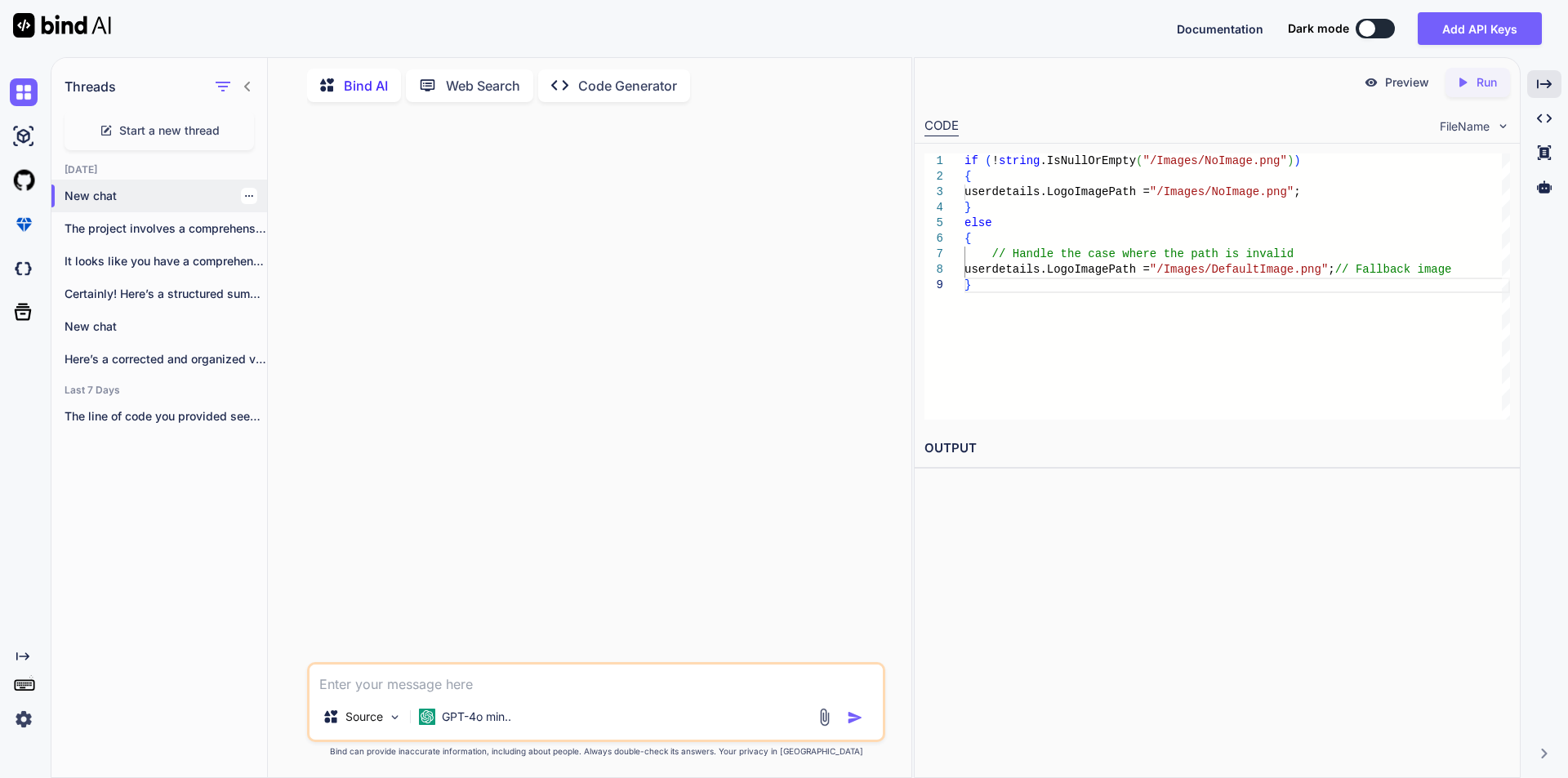
click at [244, 191] on icon "button" at bounding box center [248, 196] width 10 height 10
click at [272, 249] on div "Delete" at bounding box center [319, 256] width 160 height 32
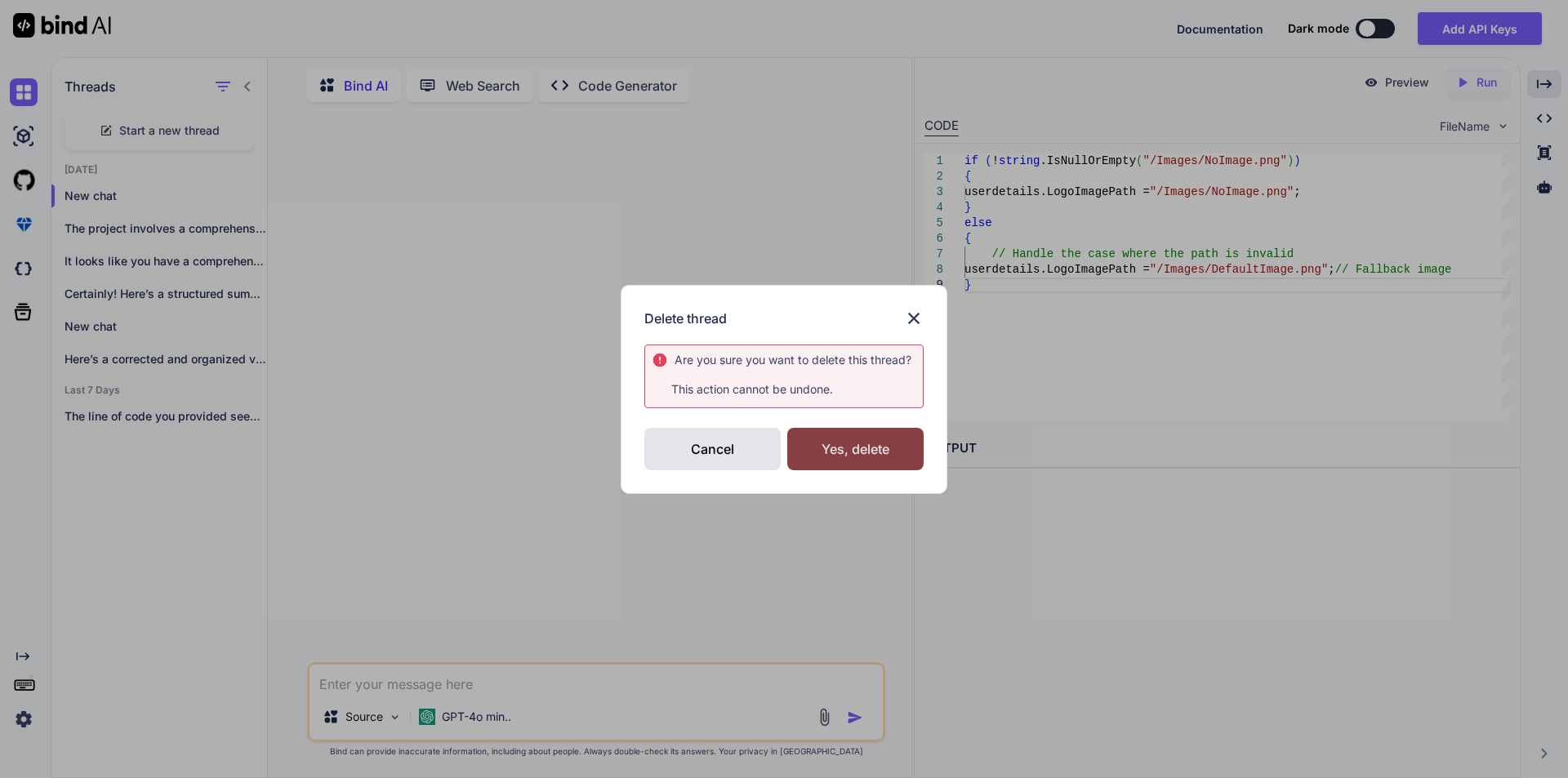
click at [825, 445] on div "Yes, delete" at bounding box center [855, 449] width 136 height 42
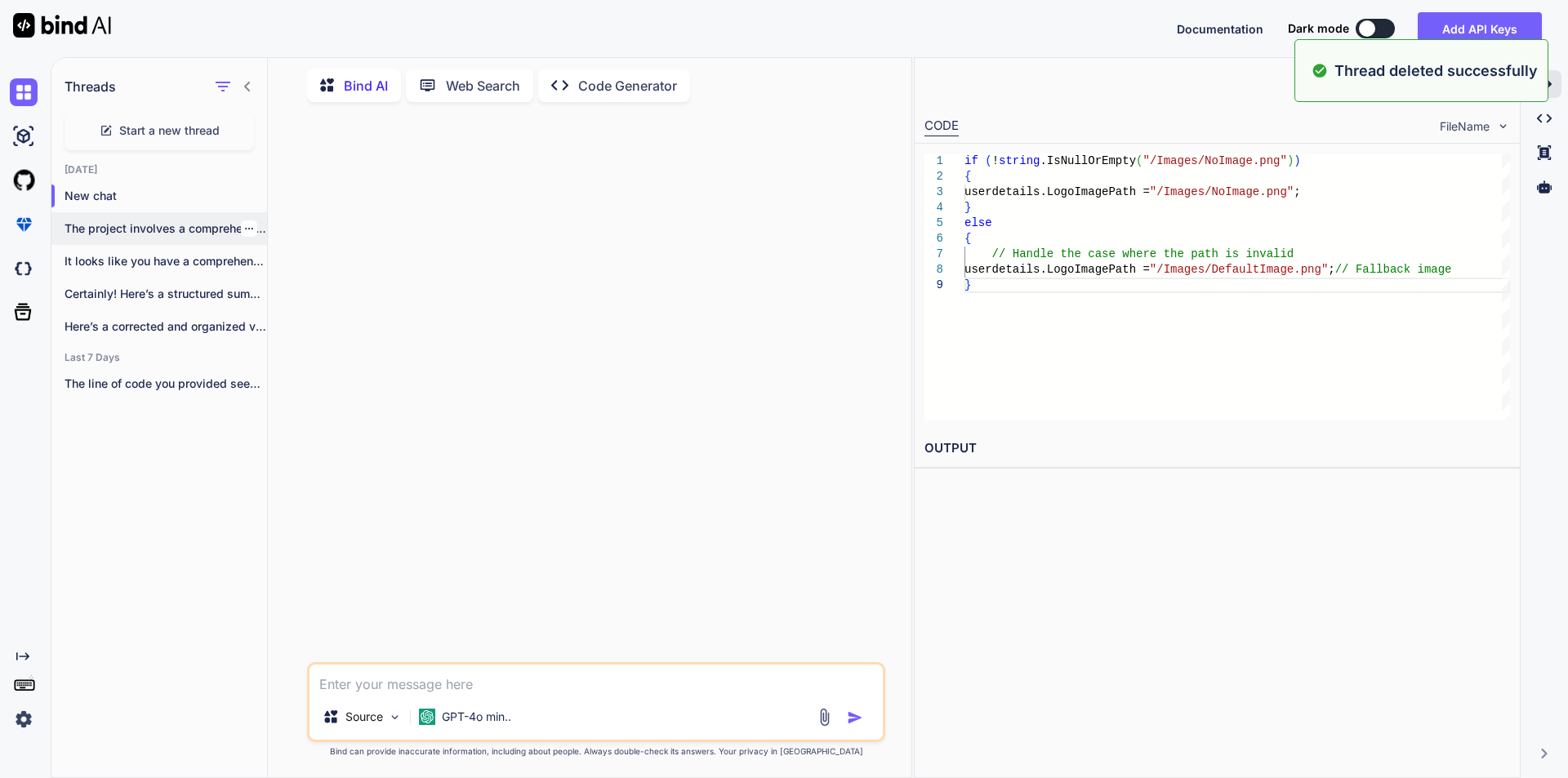
click at [245, 227] on icon "button" at bounding box center [248, 228] width 8 height 2
click at [278, 296] on span "Delete" at bounding box center [286, 290] width 35 height 17
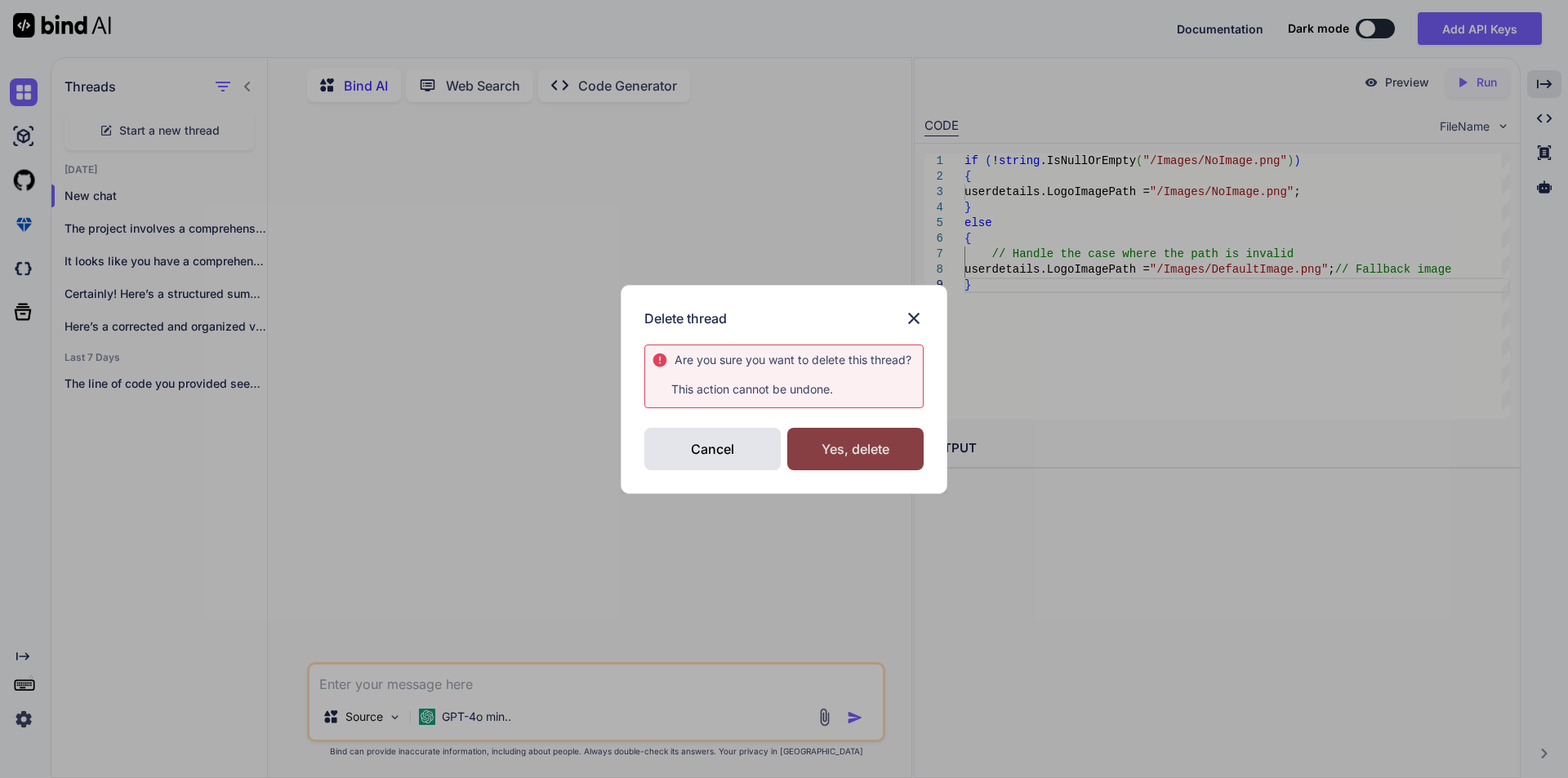
click at [842, 449] on div "Yes, delete" at bounding box center [855, 449] width 136 height 42
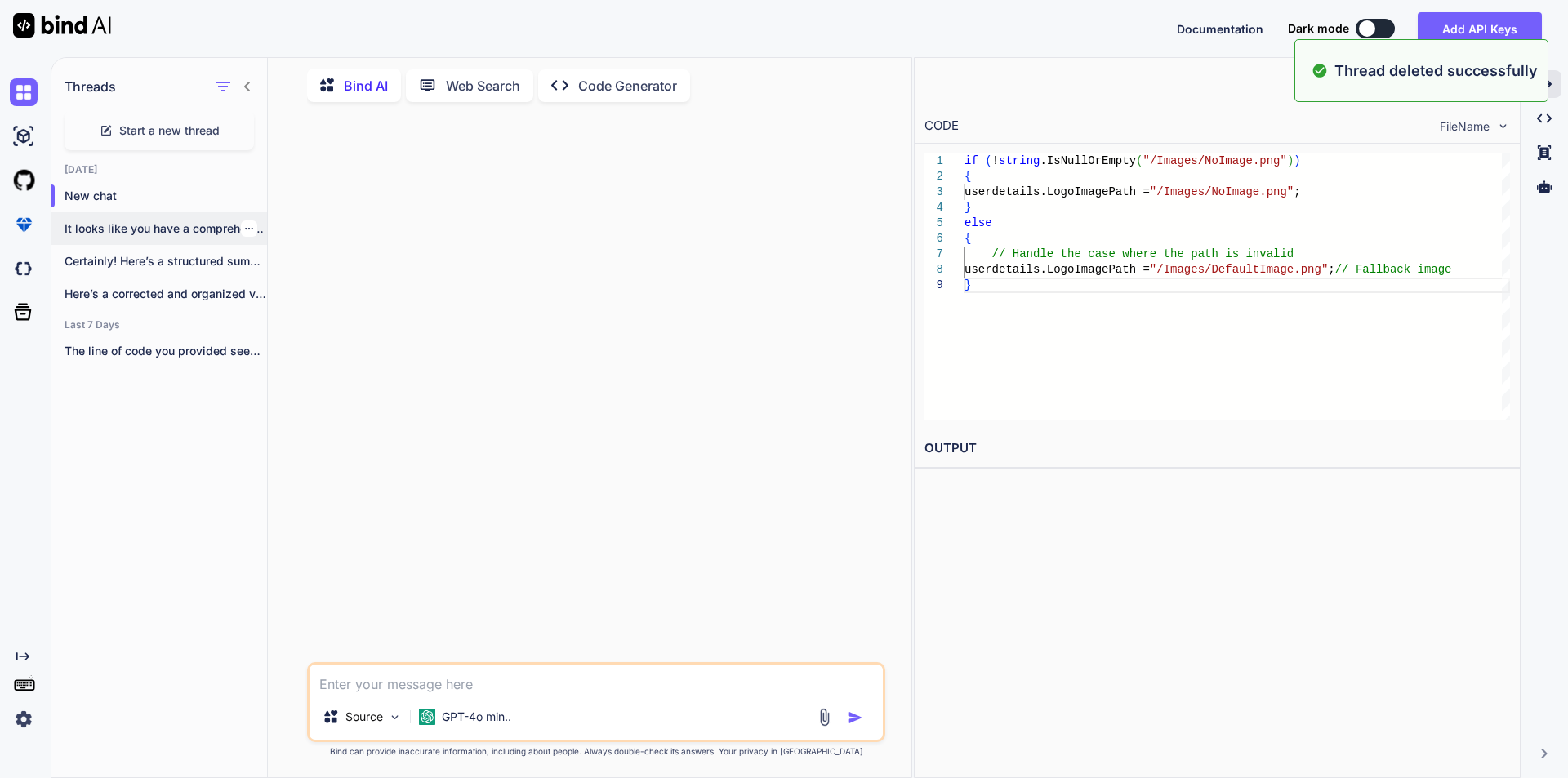
click at [244, 224] on icon "button" at bounding box center [248, 228] width 10 height 10
click at [294, 293] on span "Delete" at bounding box center [286, 290] width 35 height 17
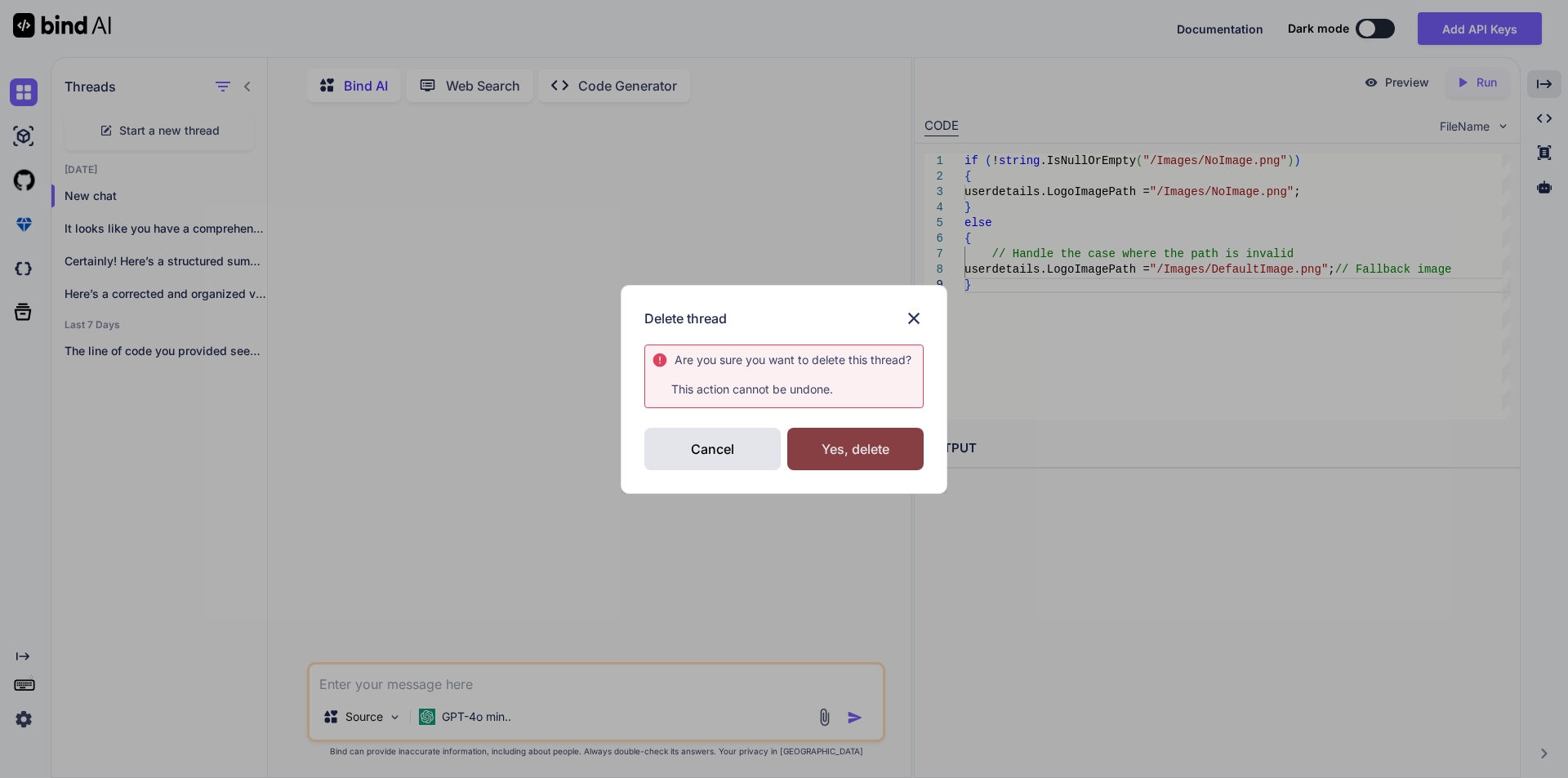
click at [838, 438] on div "Yes, delete" at bounding box center [855, 449] width 136 height 42
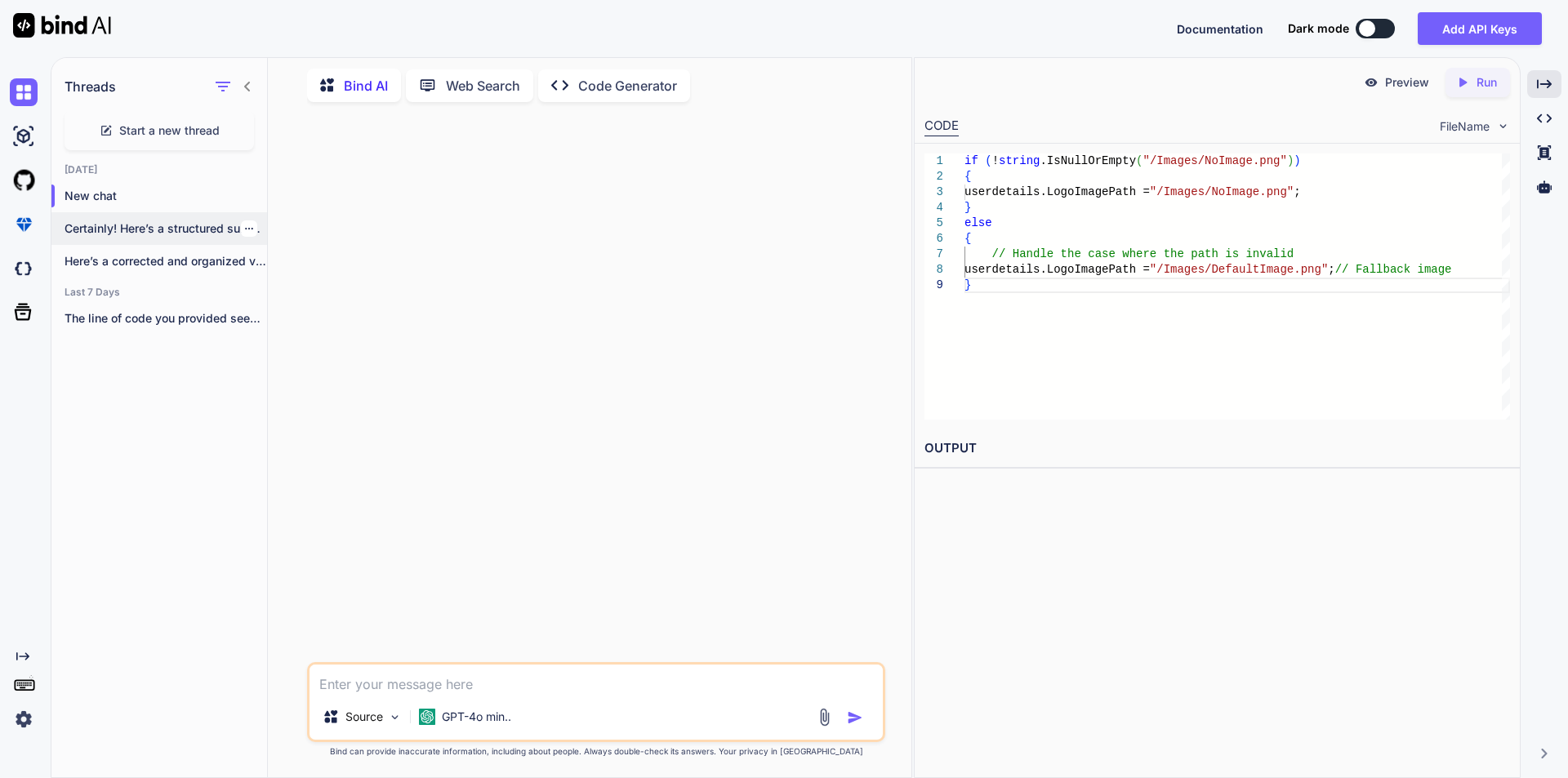
click at [244, 224] on icon "button" at bounding box center [248, 228] width 10 height 10
click at [280, 286] on span "Delete" at bounding box center [286, 290] width 35 height 17
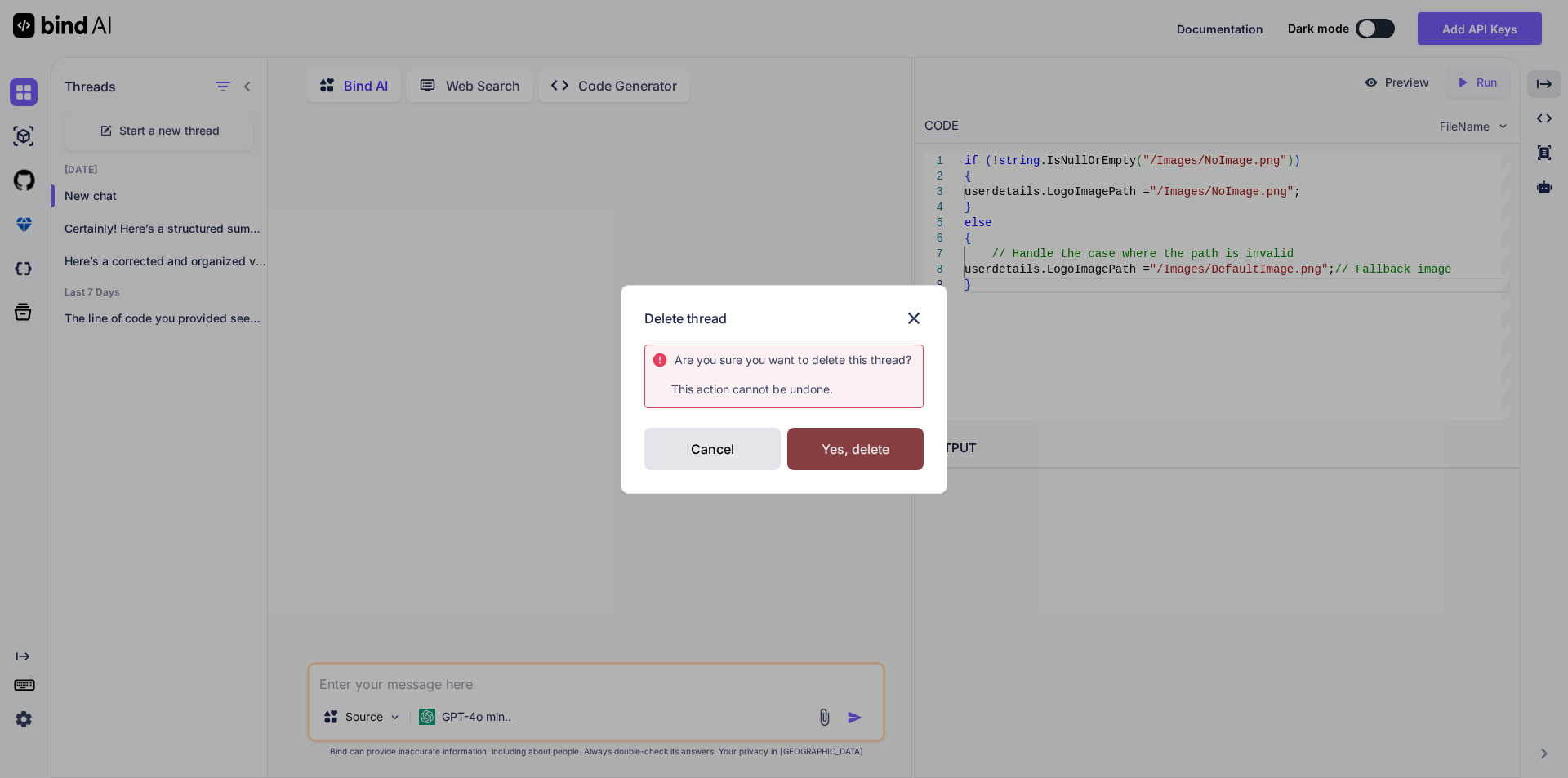
click at [848, 440] on div "Yes, delete" at bounding box center [855, 449] width 136 height 42
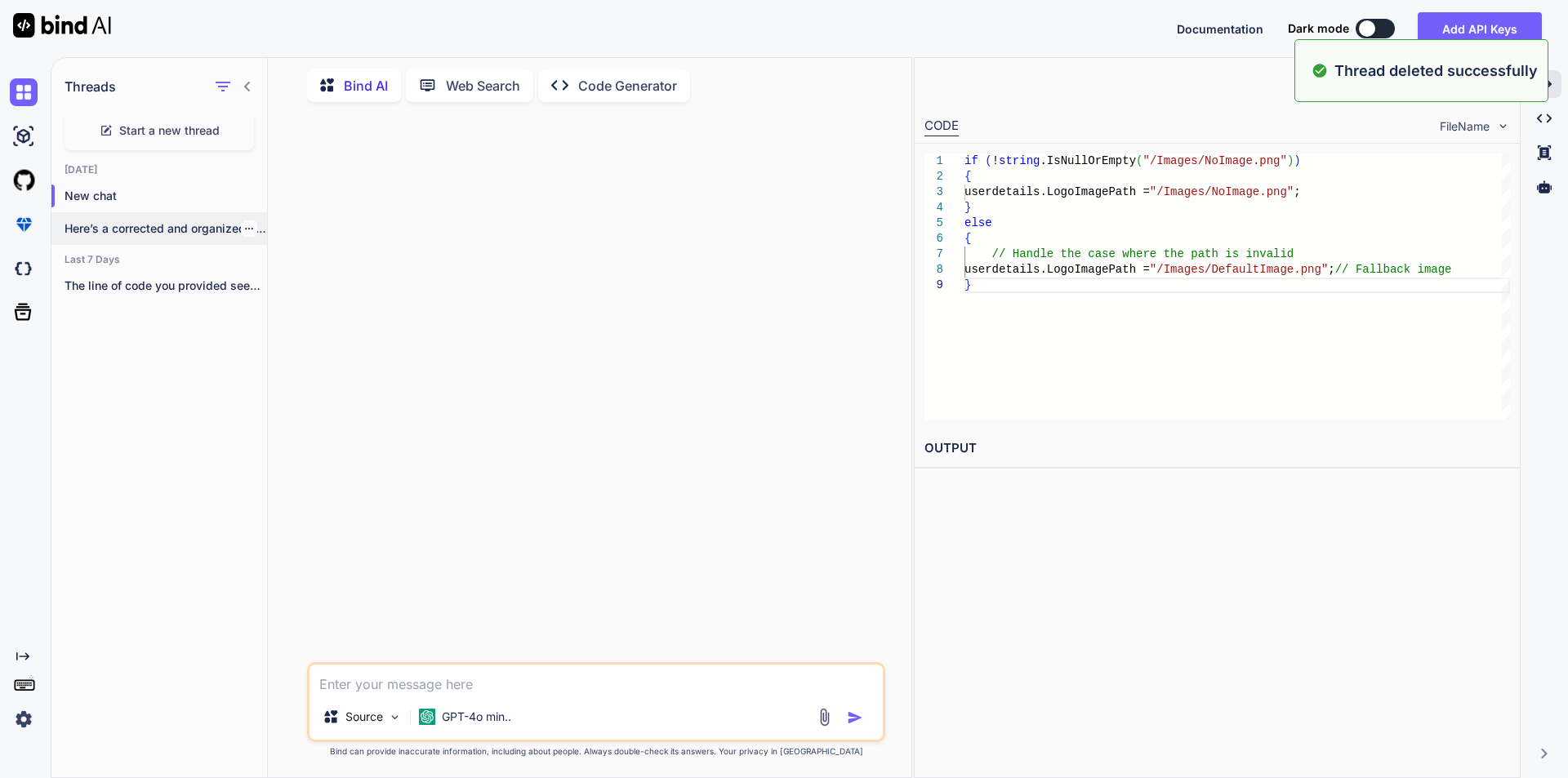
click at [245, 227] on icon "button" at bounding box center [248, 228] width 8 height 2
click at [320, 298] on div "Delete" at bounding box center [319, 290] width 160 height 32
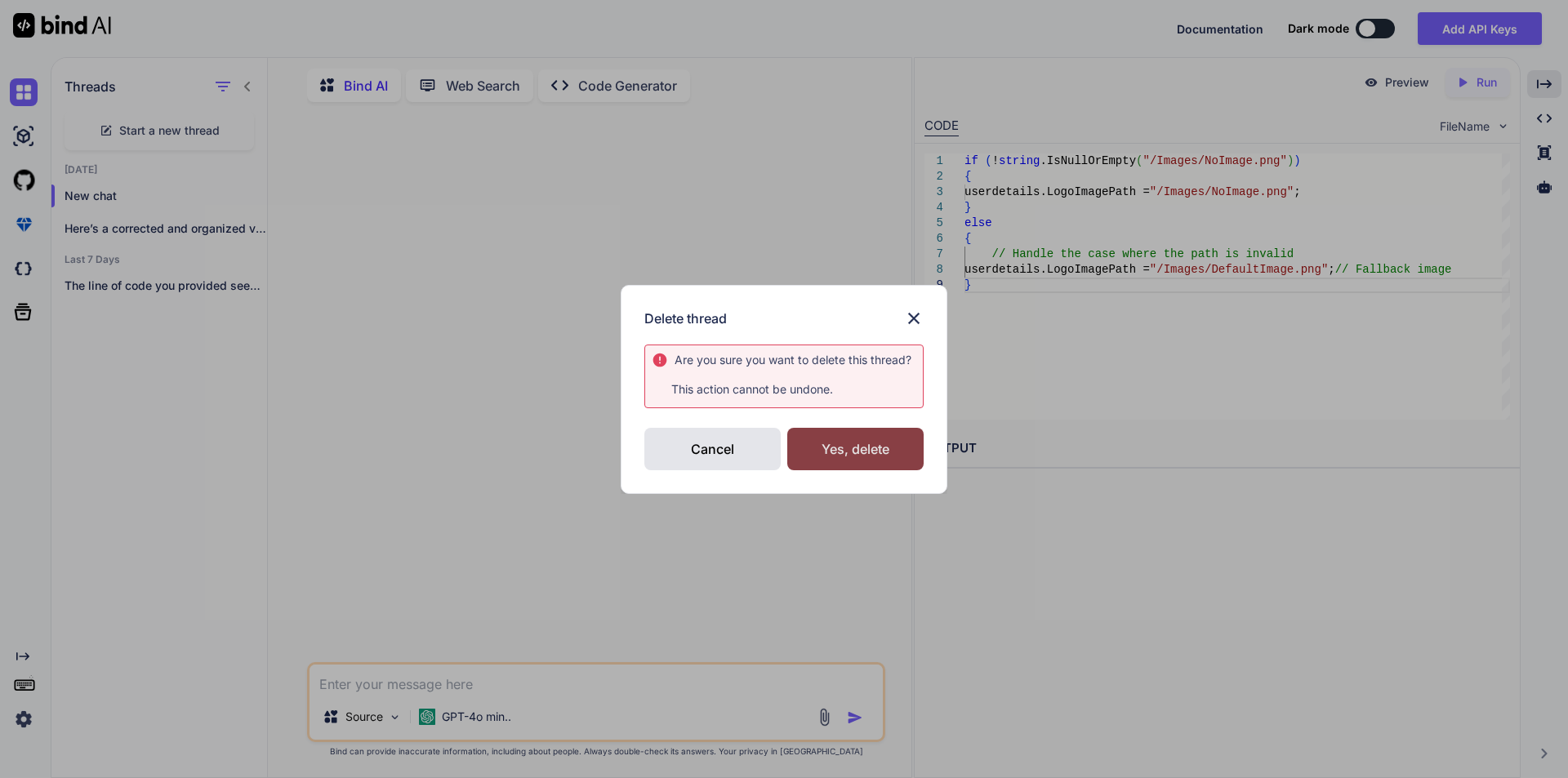
click at [874, 441] on div "Yes, delete" at bounding box center [855, 449] width 136 height 42
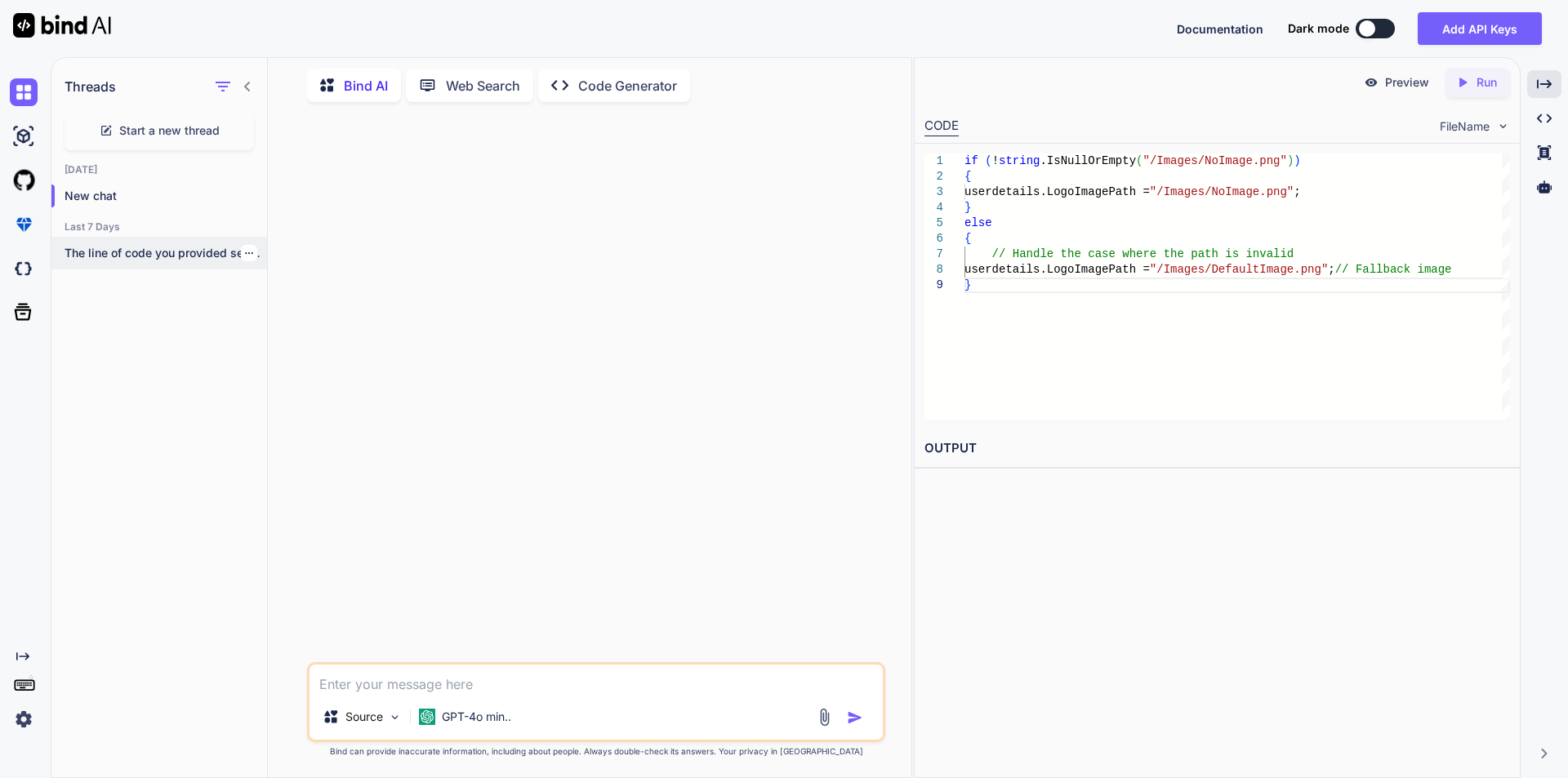
click at [248, 249] on div at bounding box center [248, 253] width 17 height 17
click at [241, 256] on div at bounding box center [248, 253] width 17 height 17
click at [244, 250] on icon "button" at bounding box center [248, 253] width 10 height 10
click at [253, 310] on icon "button" at bounding box center [255, 314] width 8 height 11
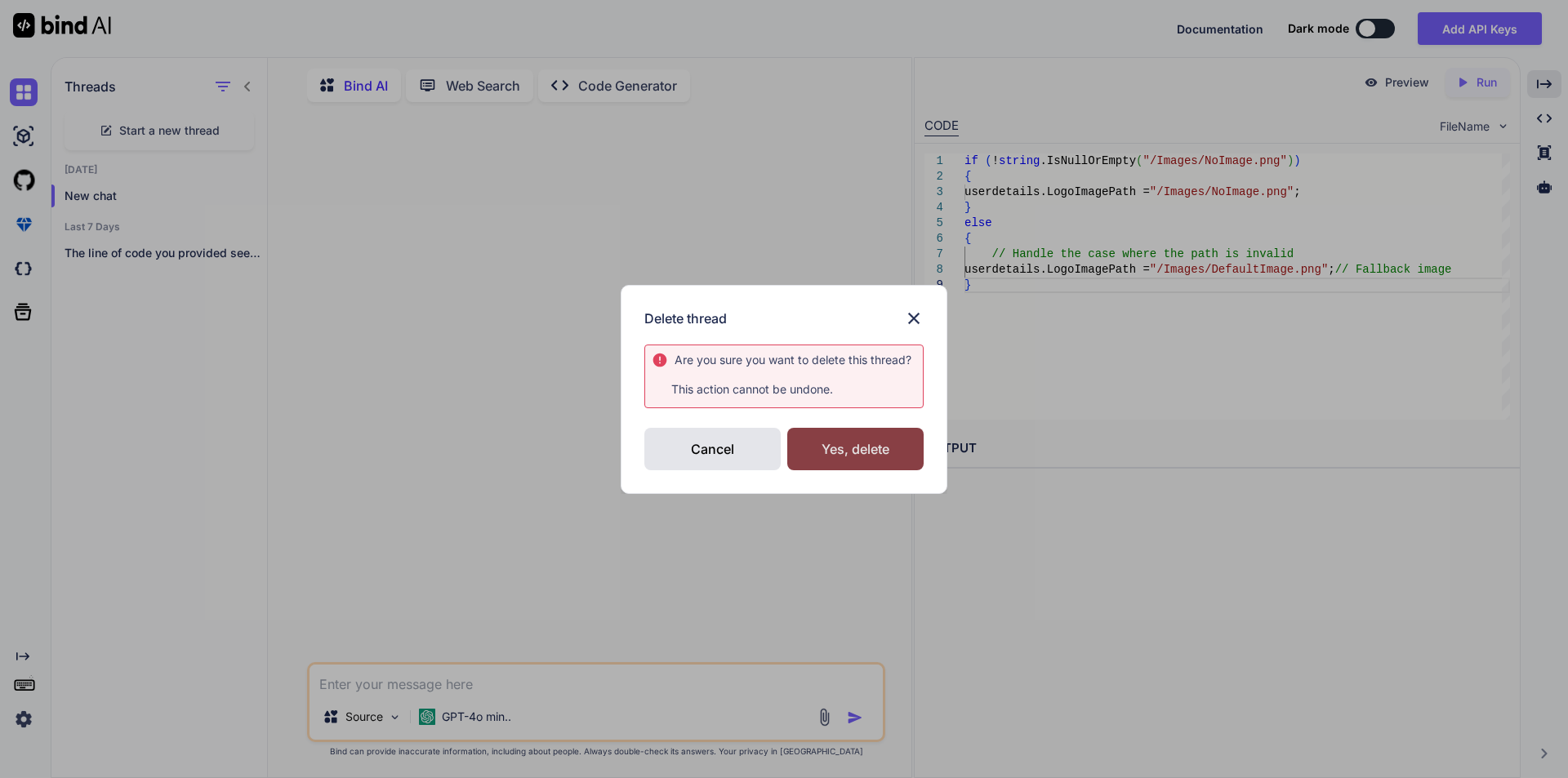
click at [867, 446] on div "Yes, delete" at bounding box center [855, 449] width 136 height 42
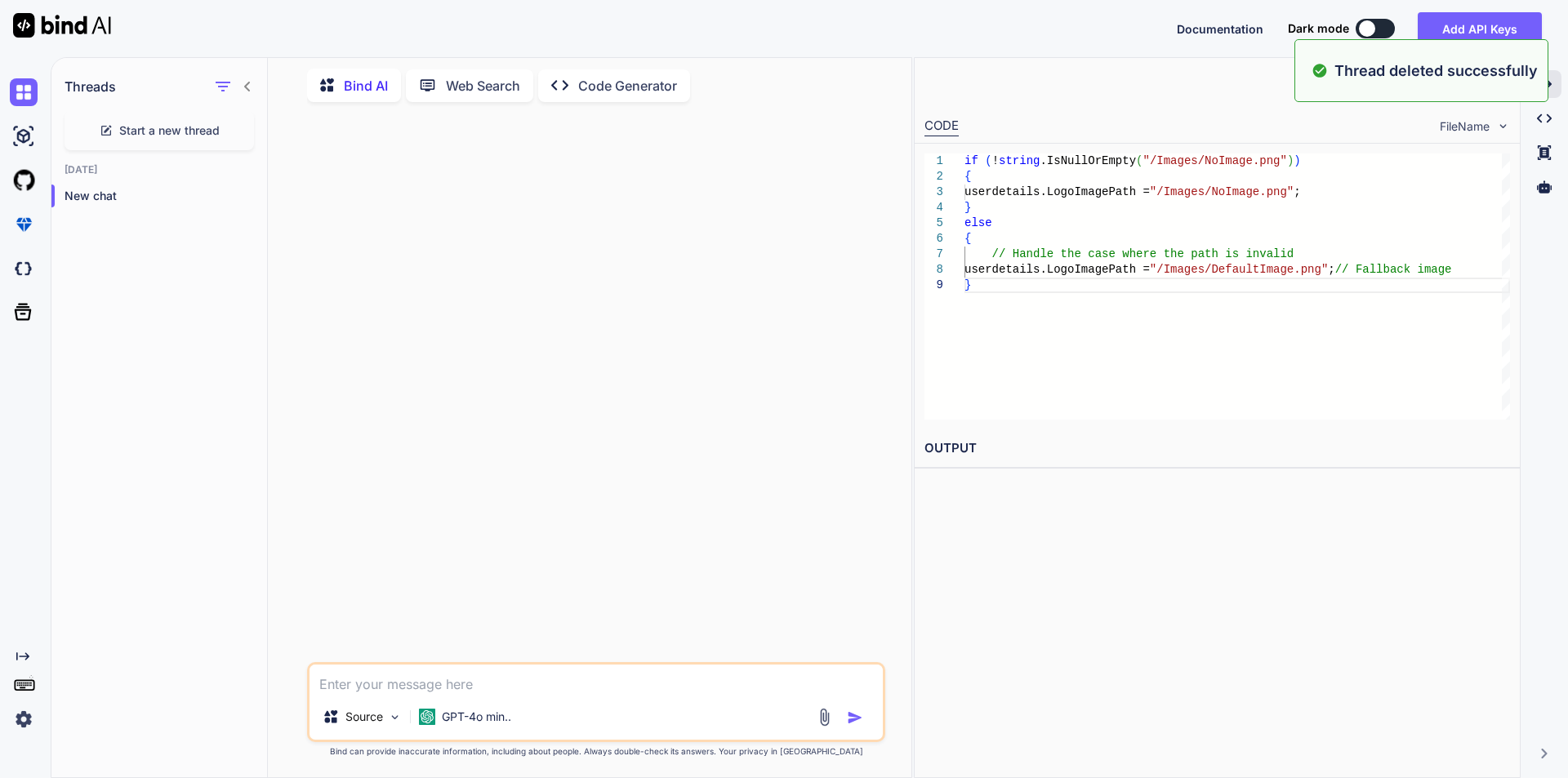
click at [461, 683] on textarea at bounding box center [595, 679] width 573 height 29
paste textarea "OverallComment- Atul is performed average.He is working on ParadigmServices-FI5…"
type textarea "OverallComment- Atul is performed average.He is working on ParadigmServices-FI5…"
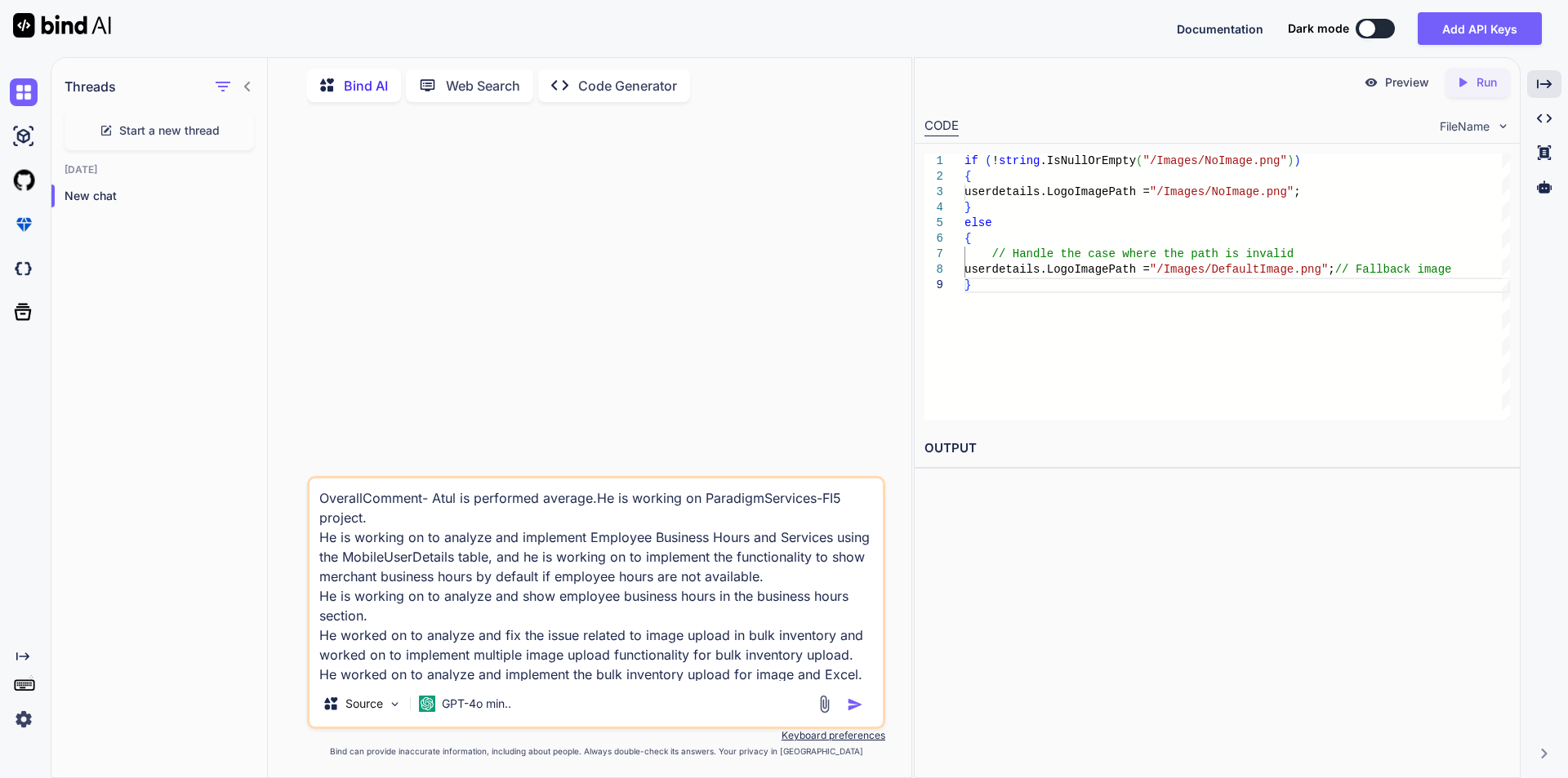
drag, startPoint x: 644, startPoint y: 669, endPoint x: 297, endPoint y: 477, distance: 396.6
click at [297, 477] on div "OverallComment- Atul is performed average.He is working on ParadigmServices-FI5…" at bounding box center [596, 446] width 630 height 662
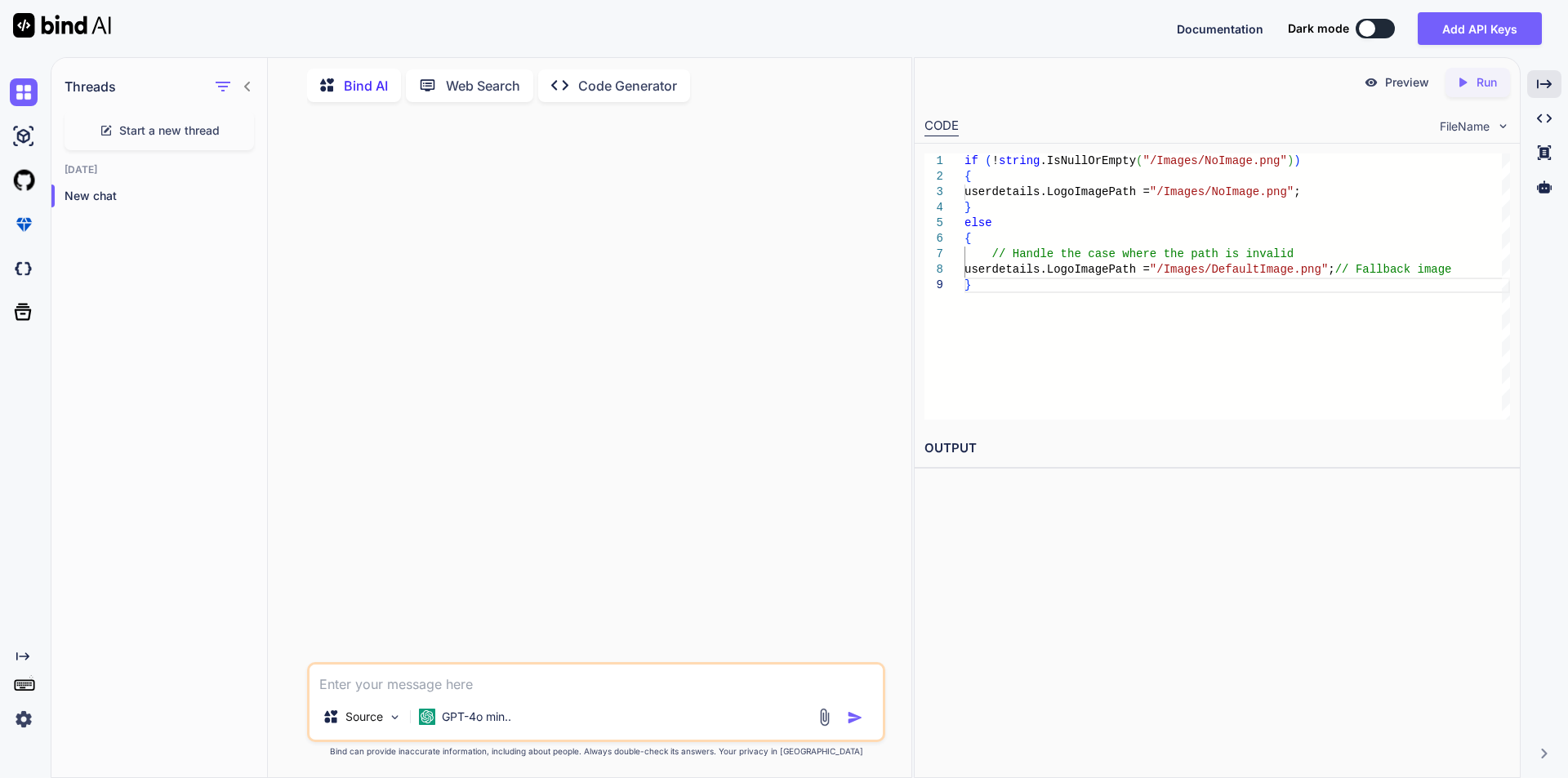
paste textarea "Lore ip dolorsita con adipi el sed doeius te inci utlabo etdolorem aliq enima m…"
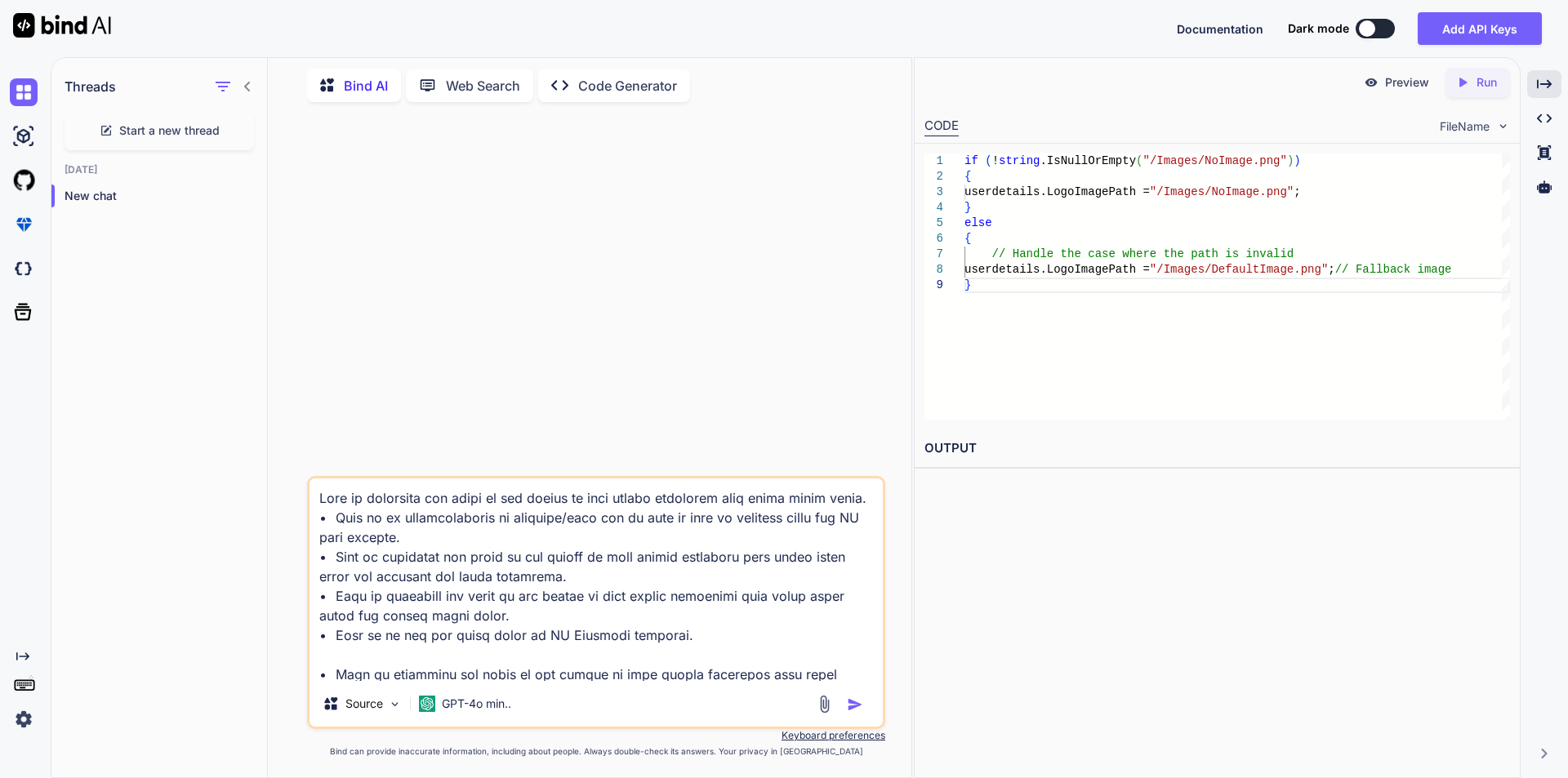
scroll to position [433, 0]
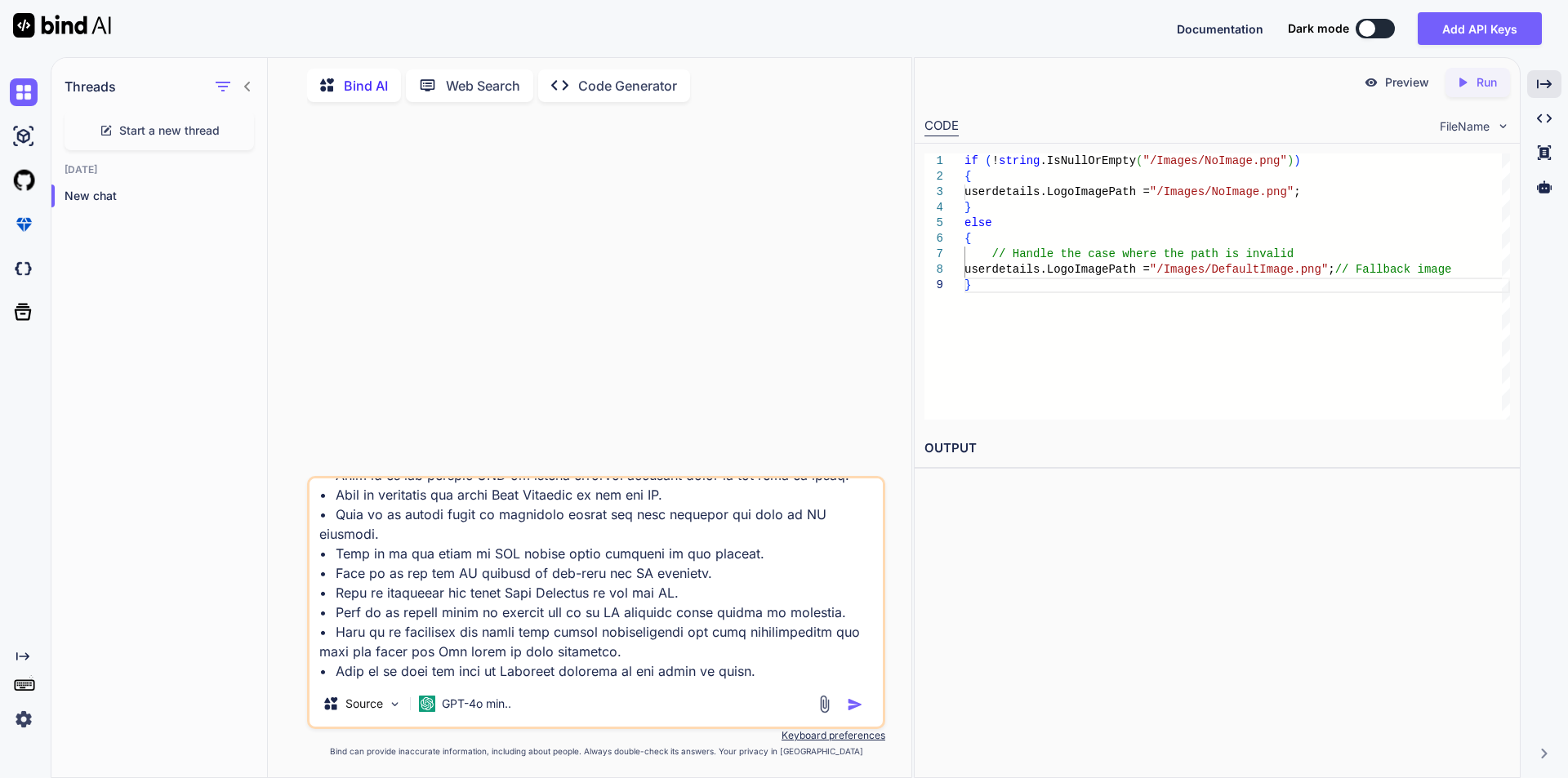
click at [824, 676] on textarea at bounding box center [595, 580] width 573 height 203
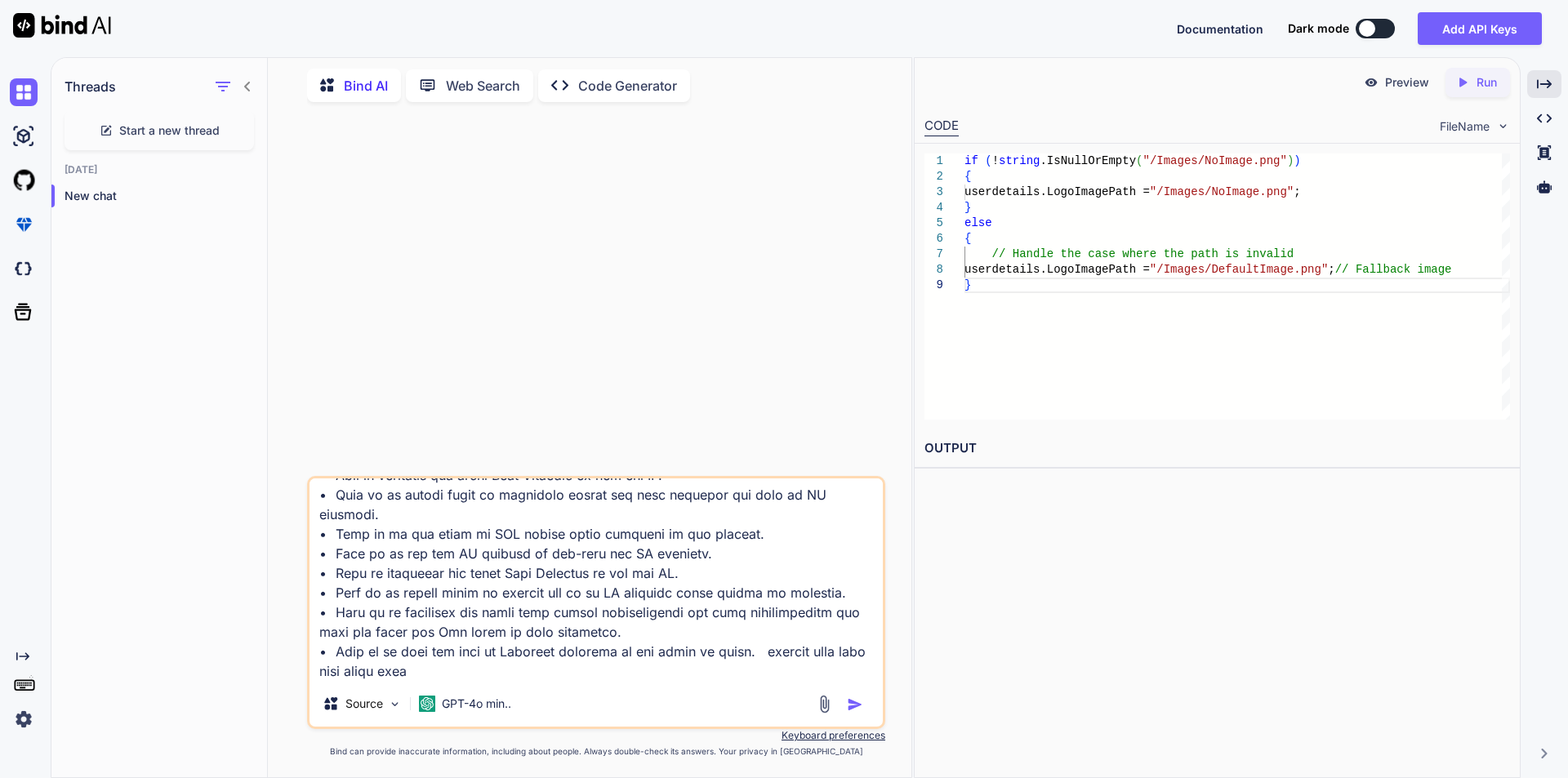
paste textarea "OverallComment- Atul is performed average.He is working on ParadigmServices-FI5…"
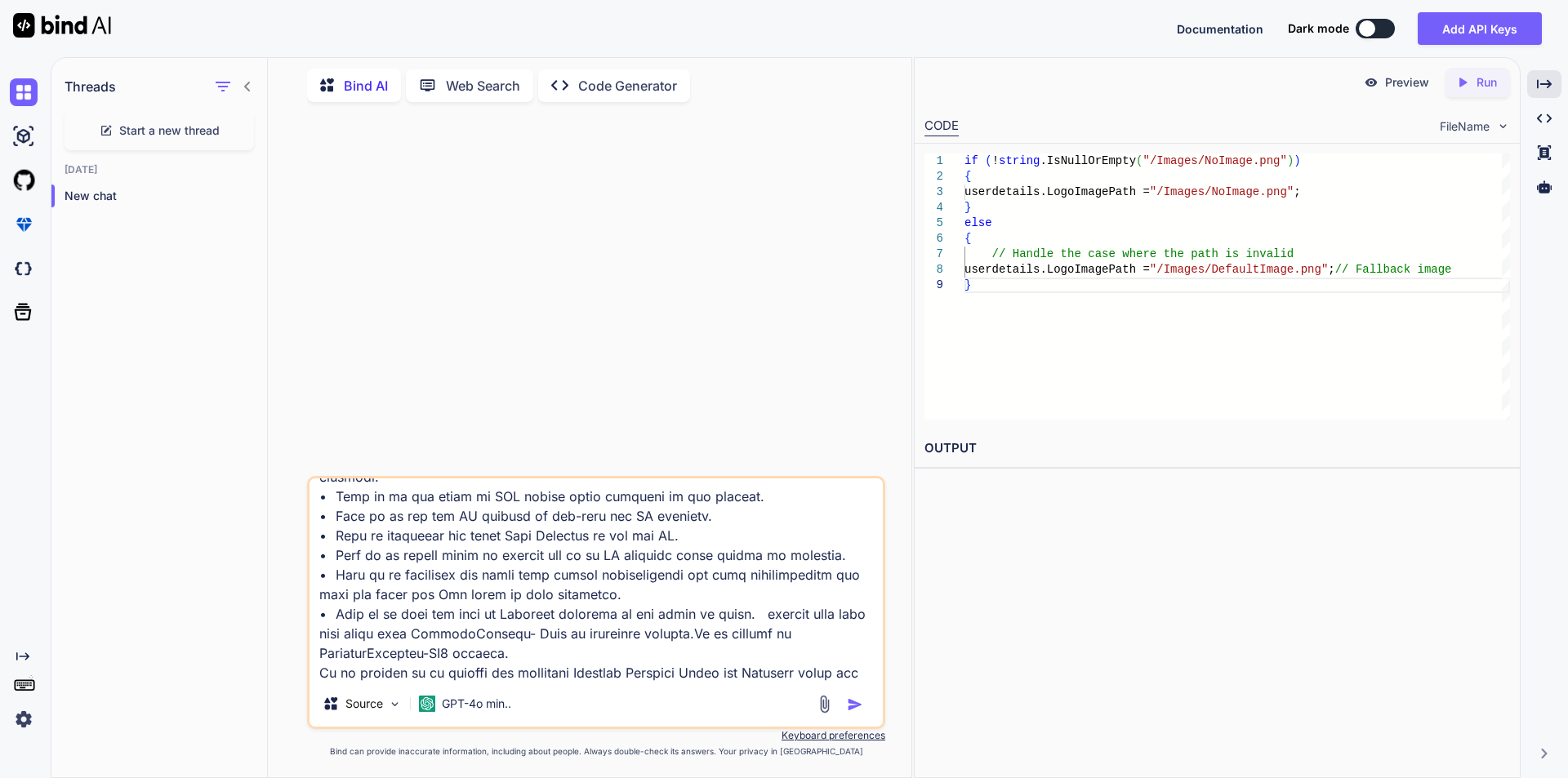
scroll to position [746, 0]
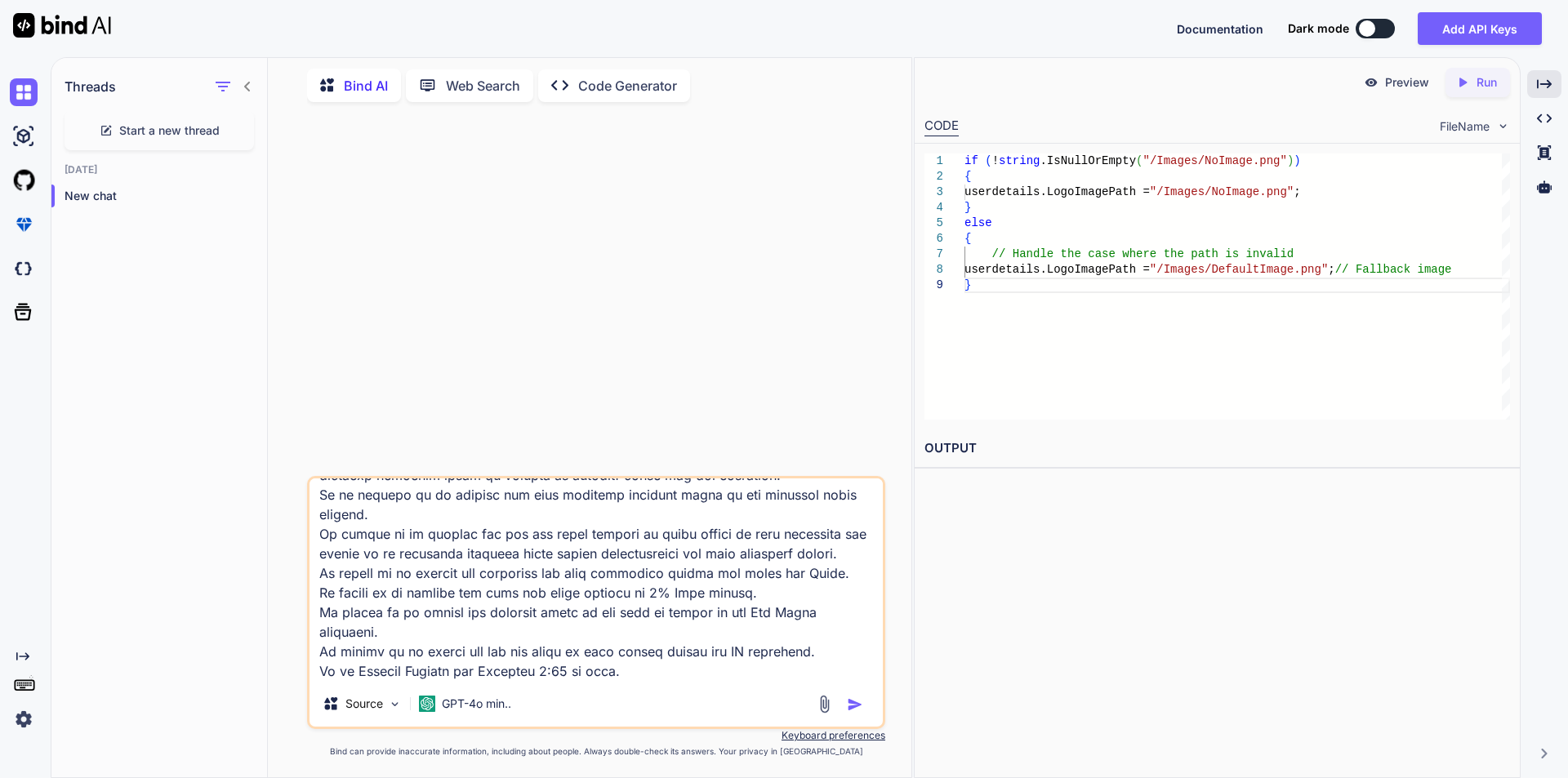
type textarea "Lore ip dolorsita con adipi el sed doeius te inci utlabo etdolorem aliq enima m…"
click at [853, 705] on img "button" at bounding box center [854, 704] width 17 height 17
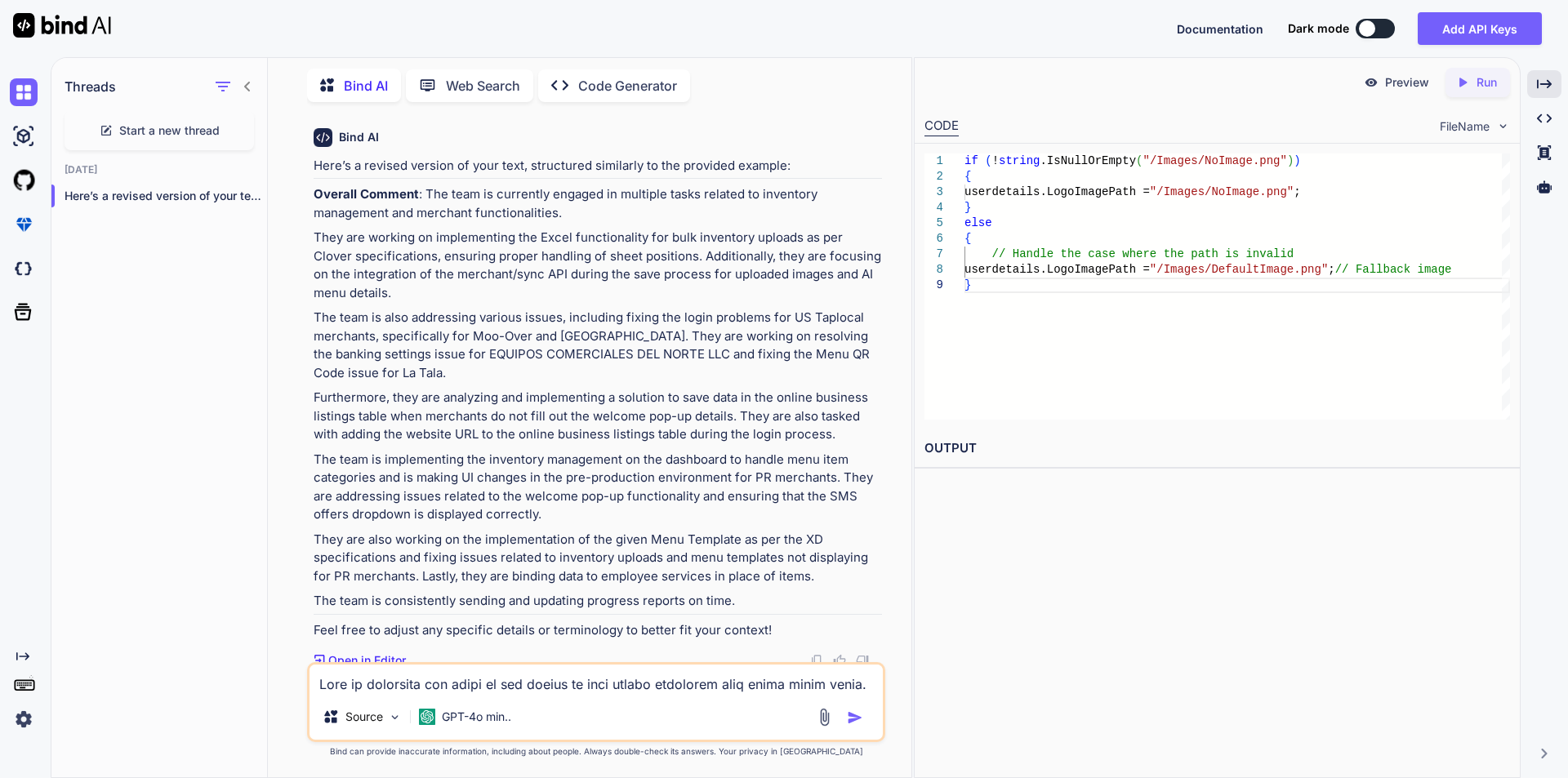
scroll to position [616, 0]
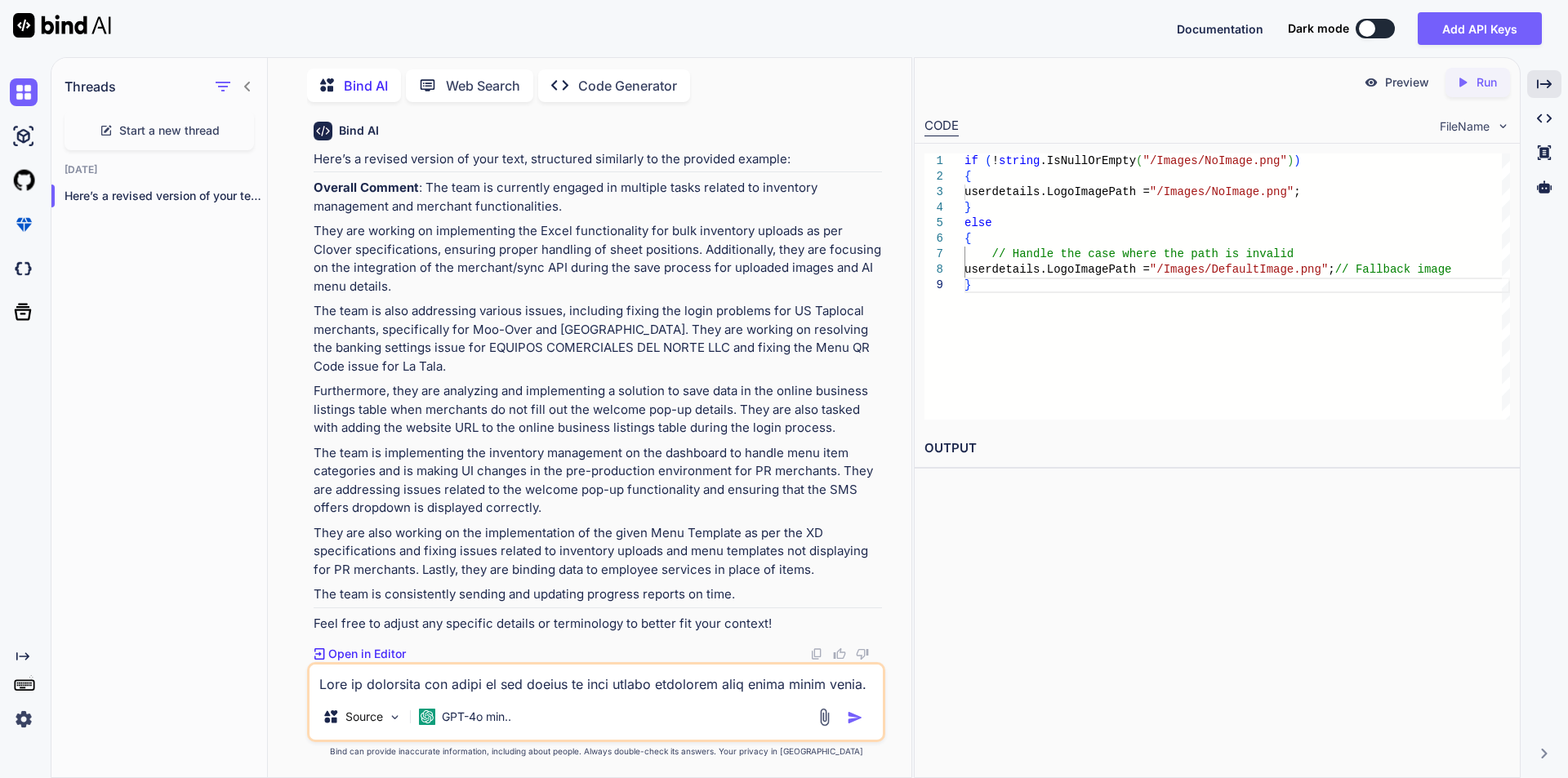
click at [480, 678] on textarea at bounding box center [595, 679] width 573 height 29
paste textarea "Atul has been performing average work. He is currently working on implement the…"
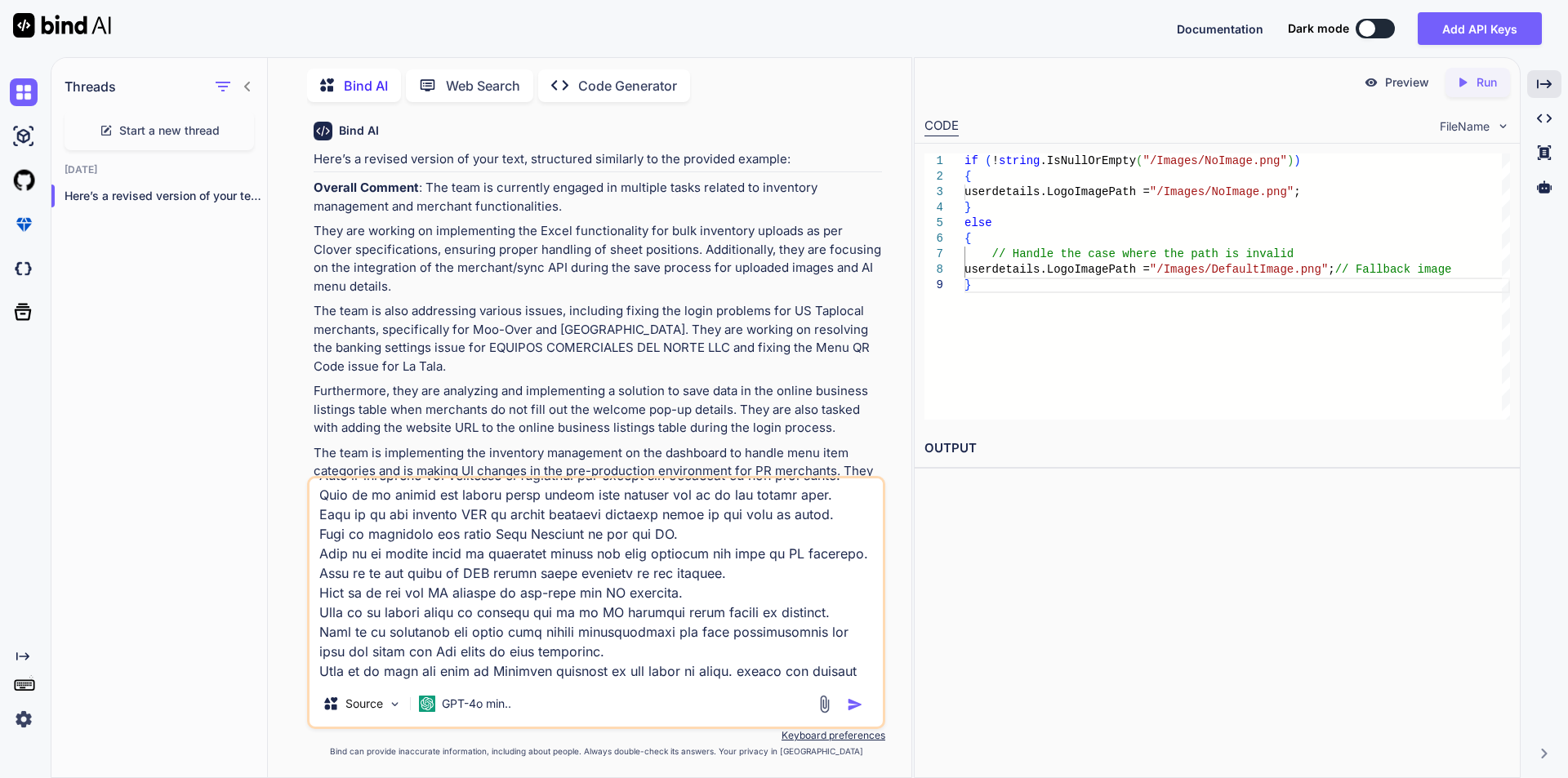
scroll to position [393, 0]
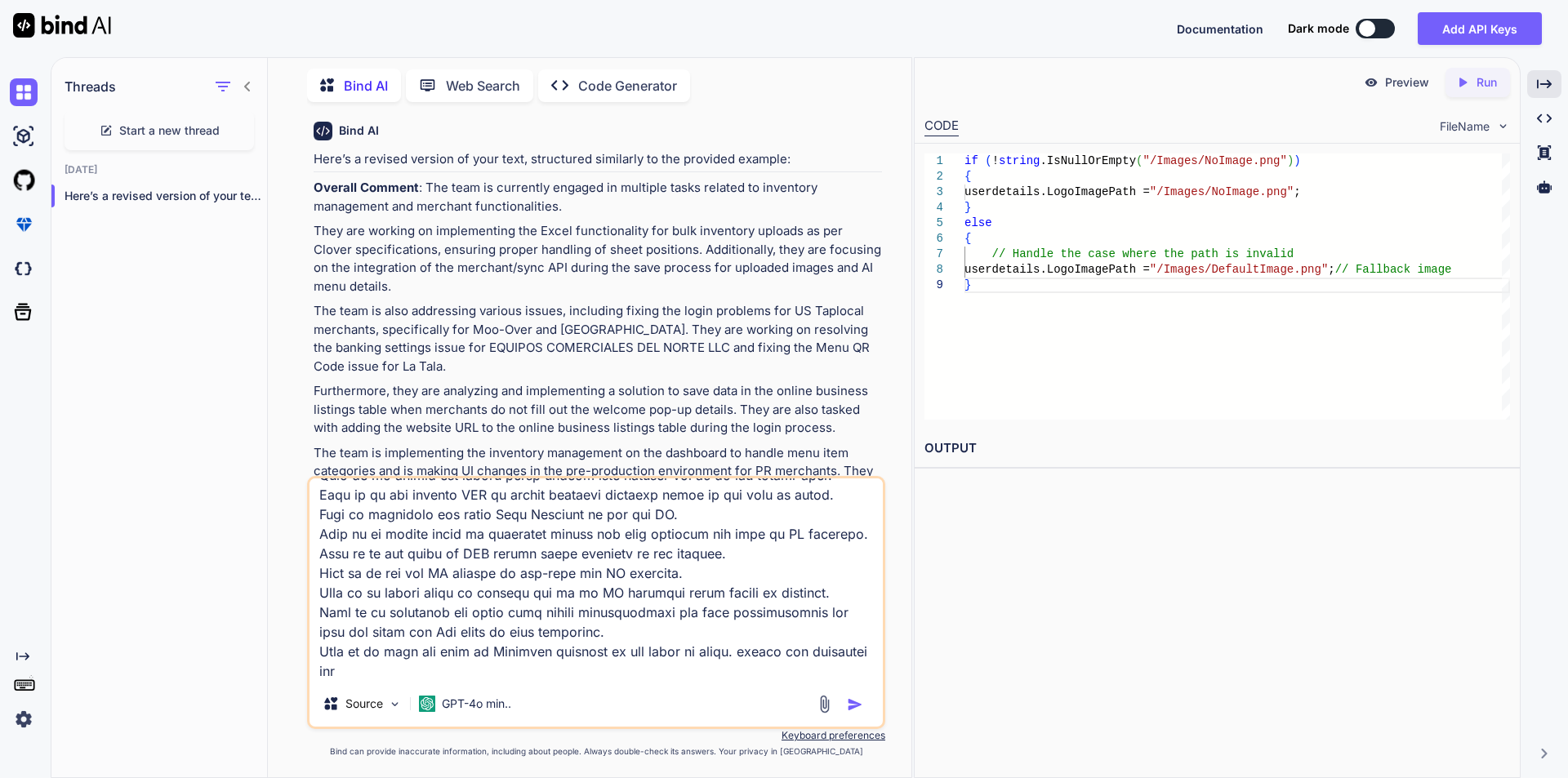
type textarea "Atul has been performing average work. He is currently working on implement the…"
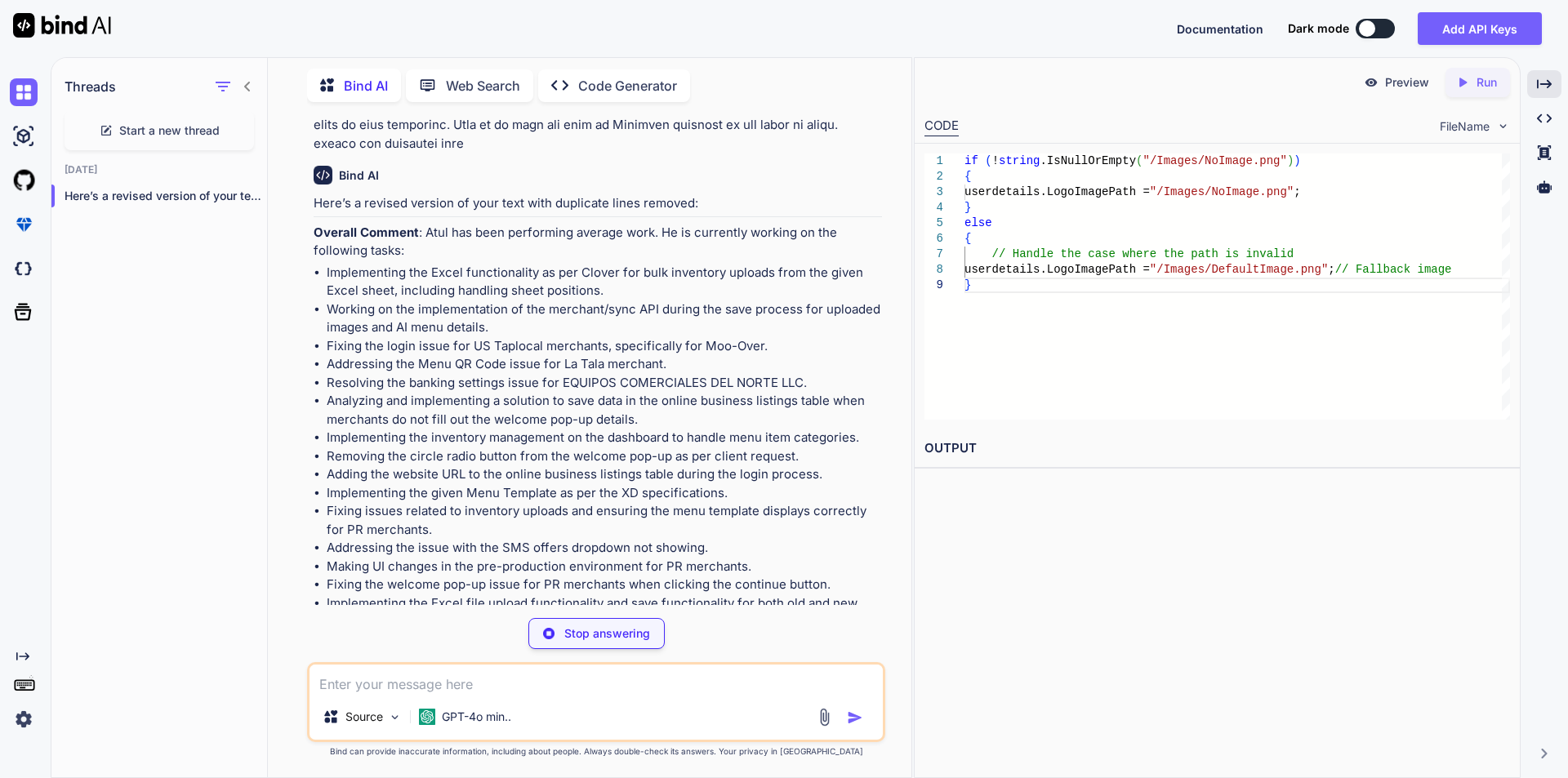
scroll to position [1574, 0]
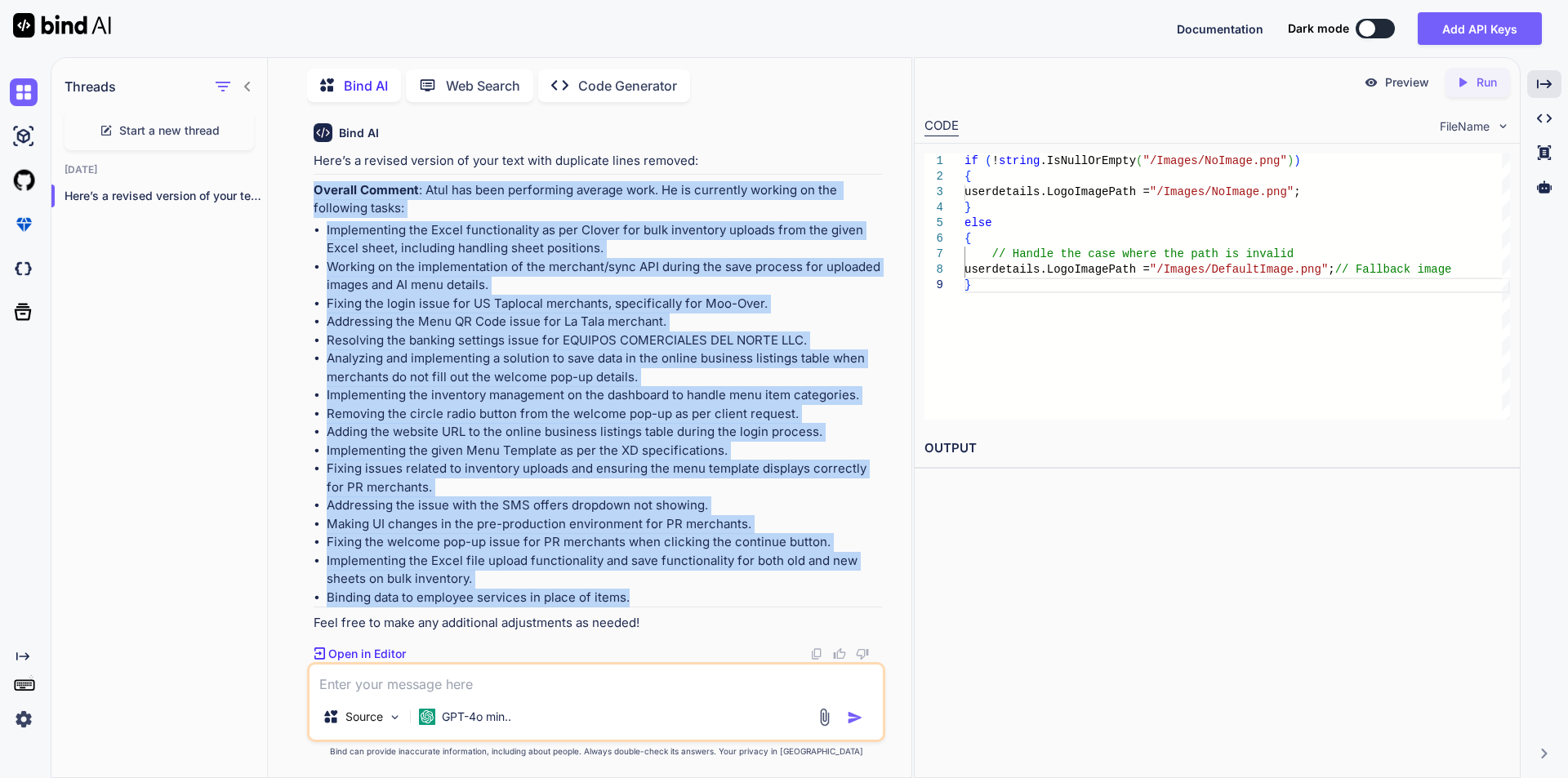
drag, startPoint x: 636, startPoint y: 602, endPoint x: 312, endPoint y: 186, distance: 527.3
click at [312, 186] on div "You Bind AI Here’s a revised version of your text, structured similarly to the …" at bounding box center [597, 388] width 575 height 547
copy div "Overall Comment : Atul has been performing average work. He is currently workin…"
